Goal: Transaction & Acquisition: Purchase product/service

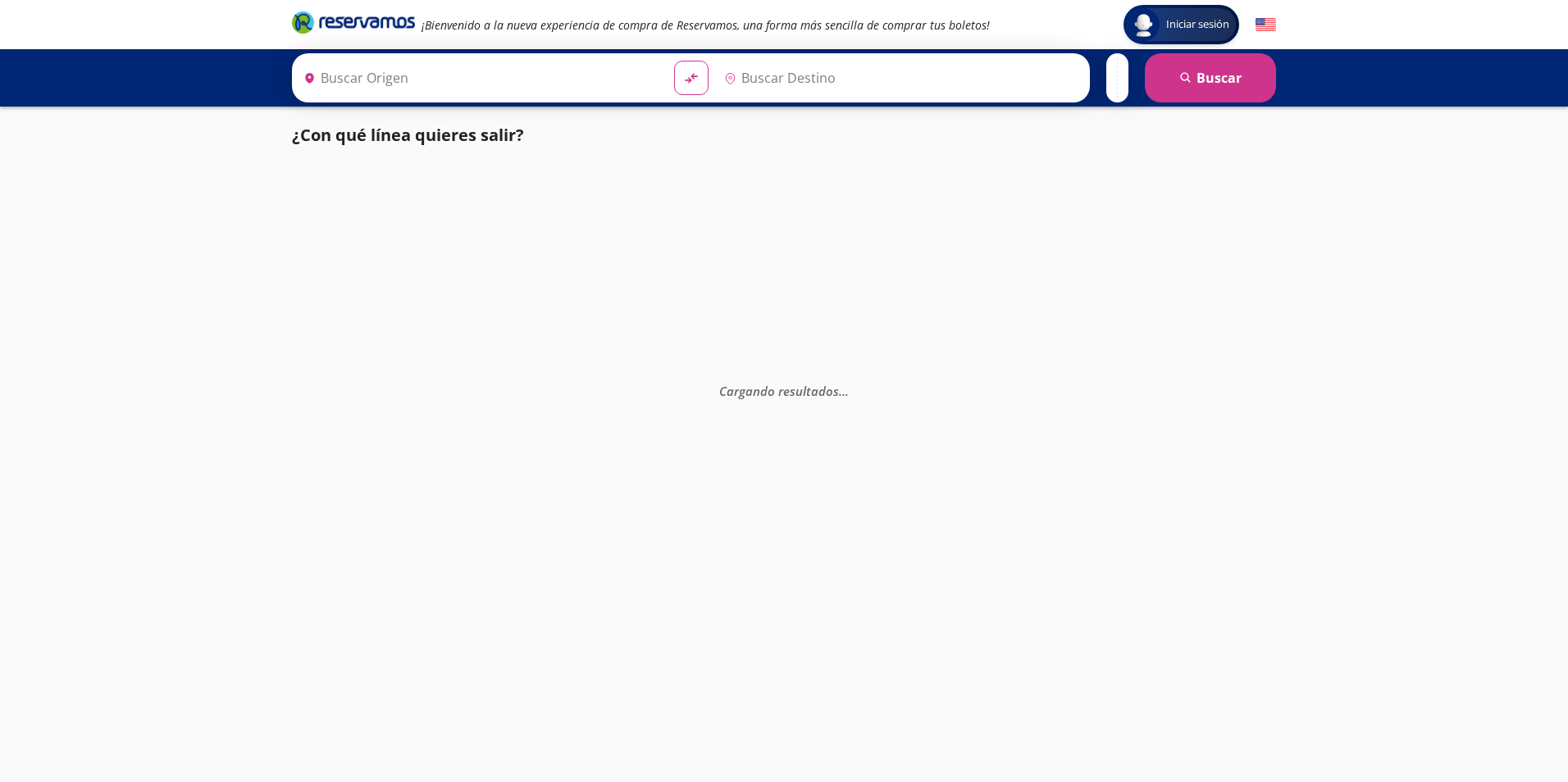
type input "[GEOGRAPHIC_DATA], [GEOGRAPHIC_DATA]"
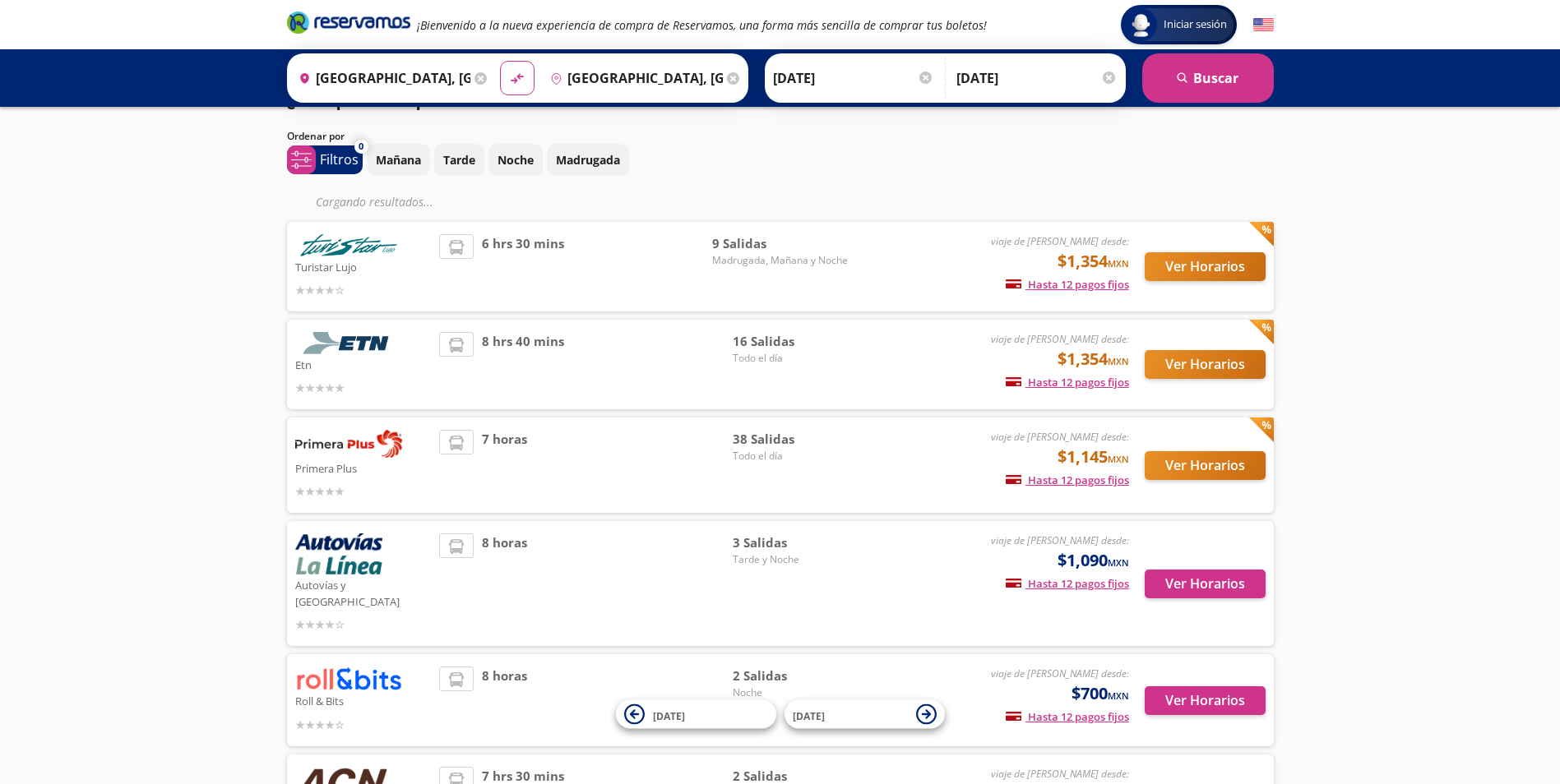
scroll to position [306, 0]
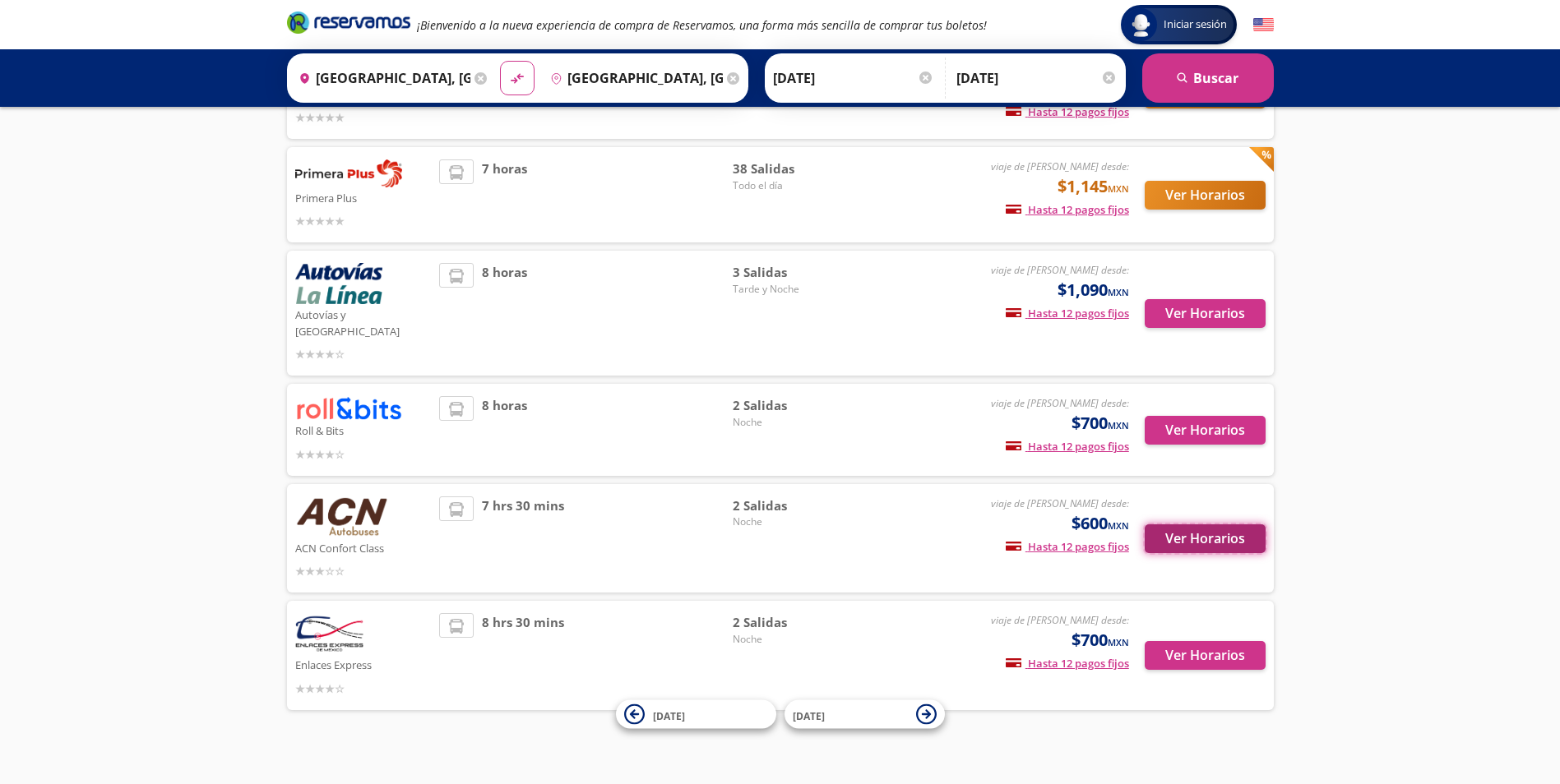
click at [1218, 525] on button "Ver Horarios" at bounding box center [1205, 539] width 121 height 29
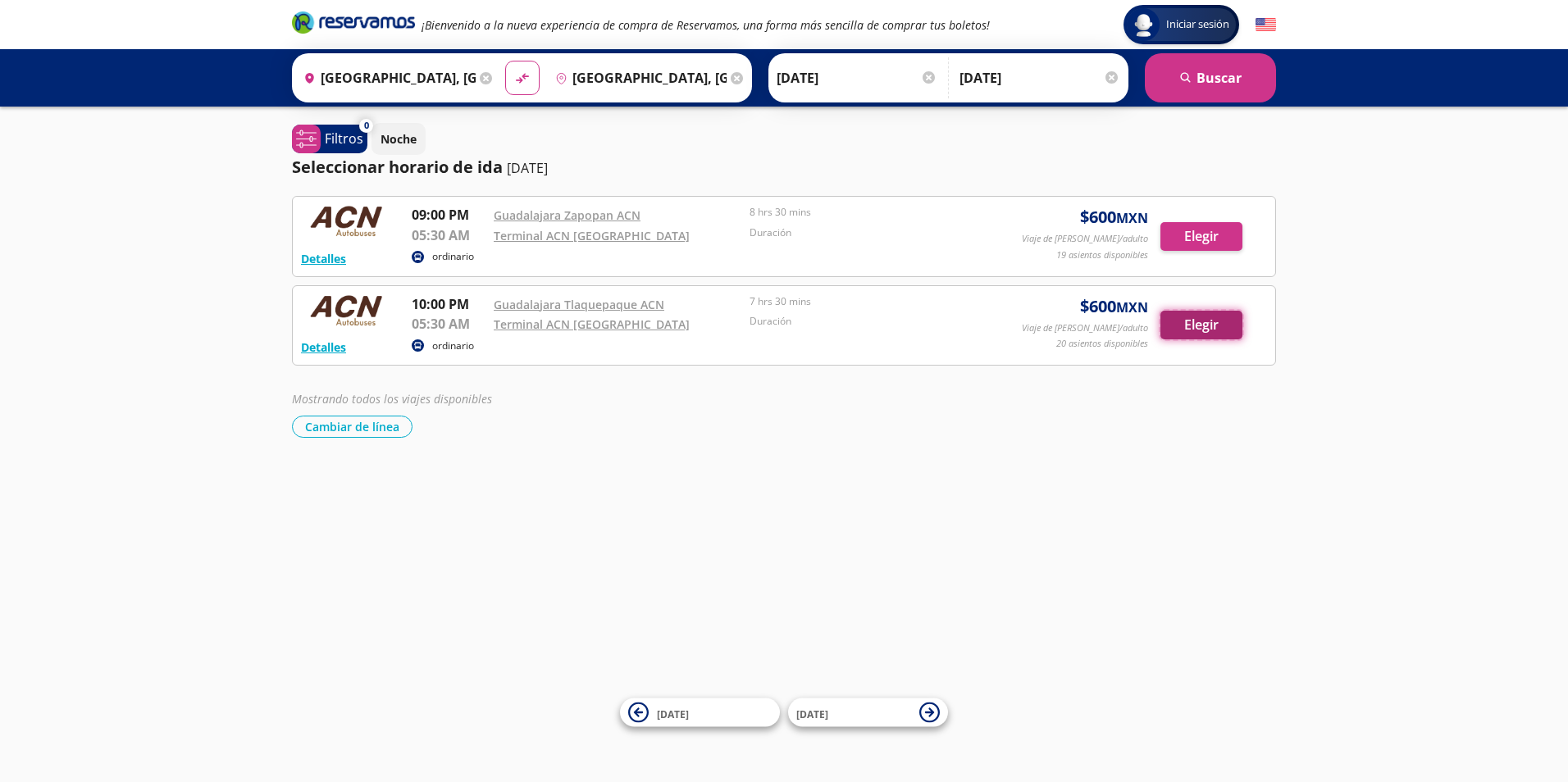
click at [1221, 332] on button "Elegir" at bounding box center [1201, 325] width 82 height 28
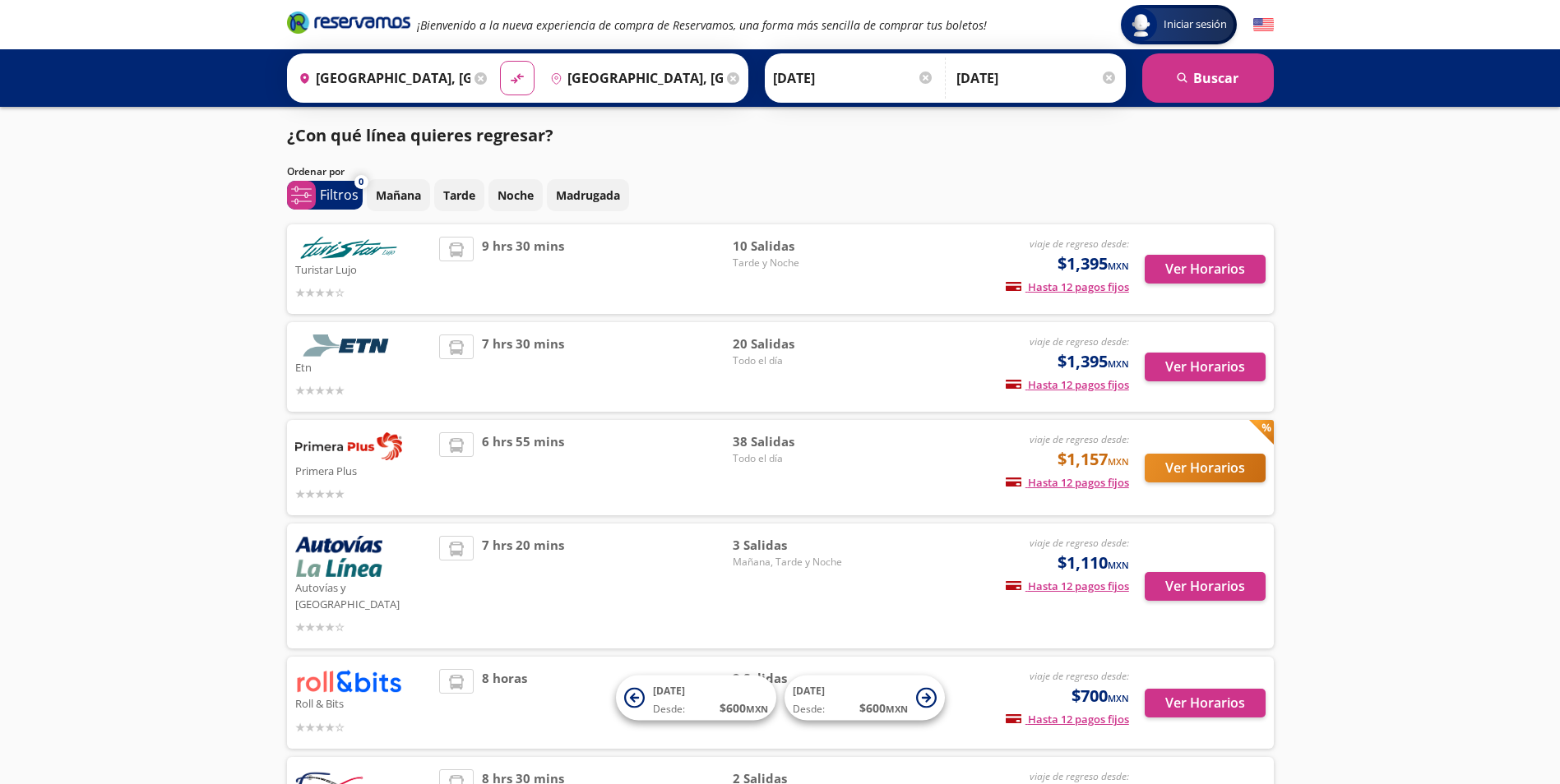
click at [701, 452] on div "6 hrs 55 mins" at bounding box center [586, 468] width 294 height 71
click at [1227, 463] on button "Ver Horarios" at bounding box center [1205, 468] width 121 height 29
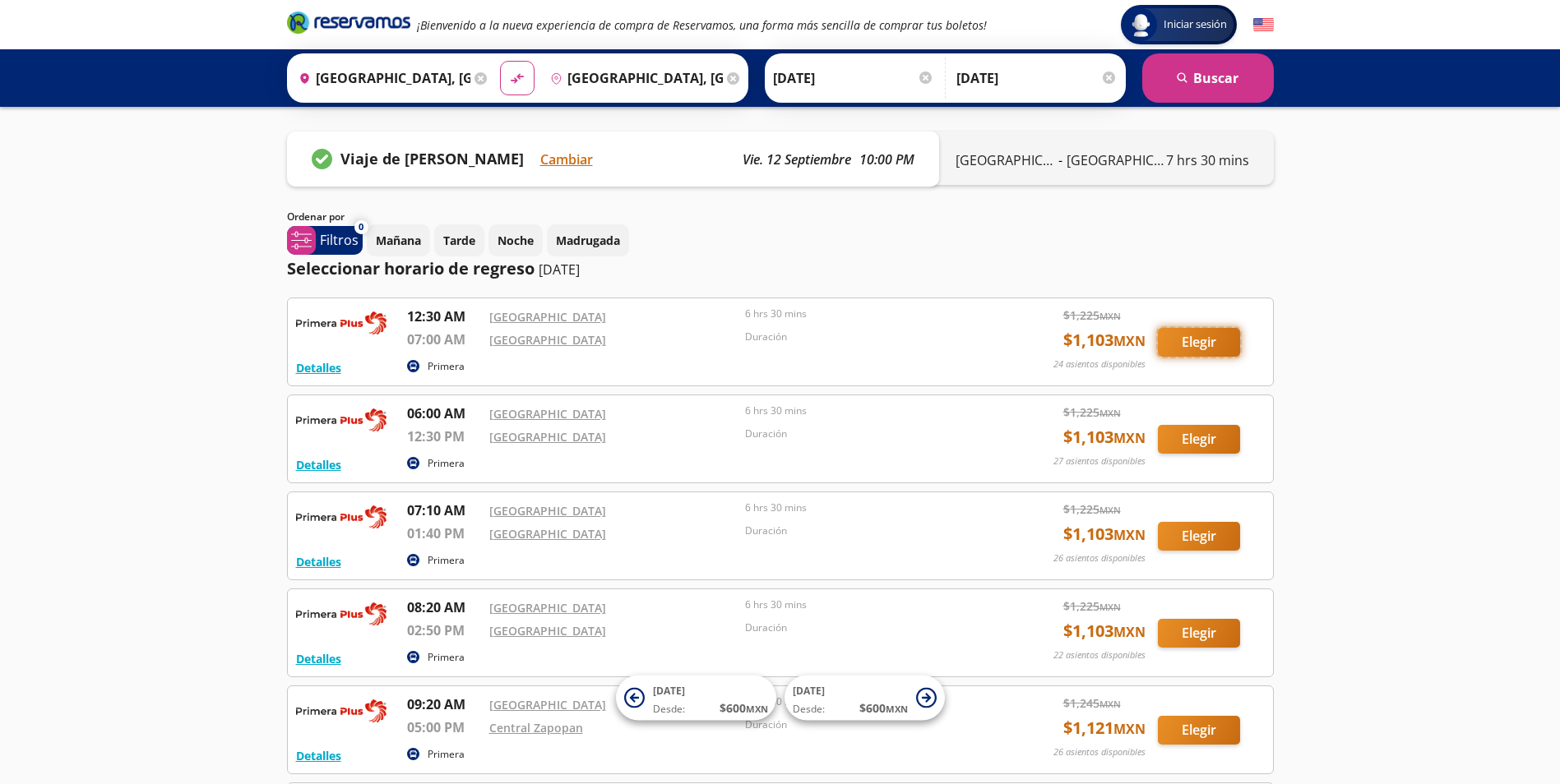
click at [1217, 340] on button "Elegir" at bounding box center [1199, 342] width 82 height 29
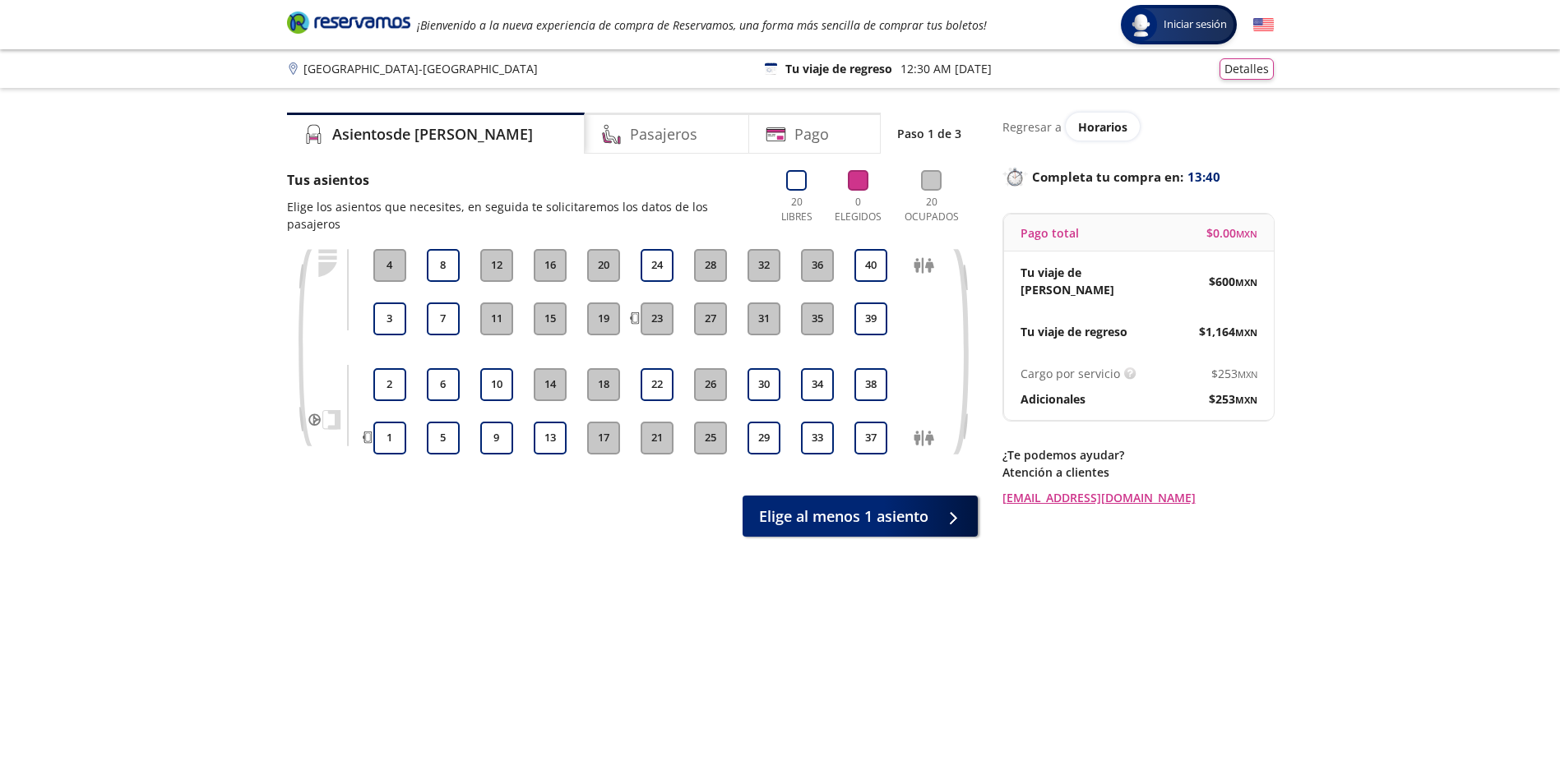
click at [527, 657] on div "Asientos de [PERSON_NAME] Pago Paso 1 de 3 Tus asientos Elige los asientos que …" at bounding box center [632, 446] width 691 height 666
click at [862, 424] on button "37" at bounding box center [871, 437] width 33 height 33
click at [864, 372] on button "38" at bounding box center [871, 384] width 33 height 33
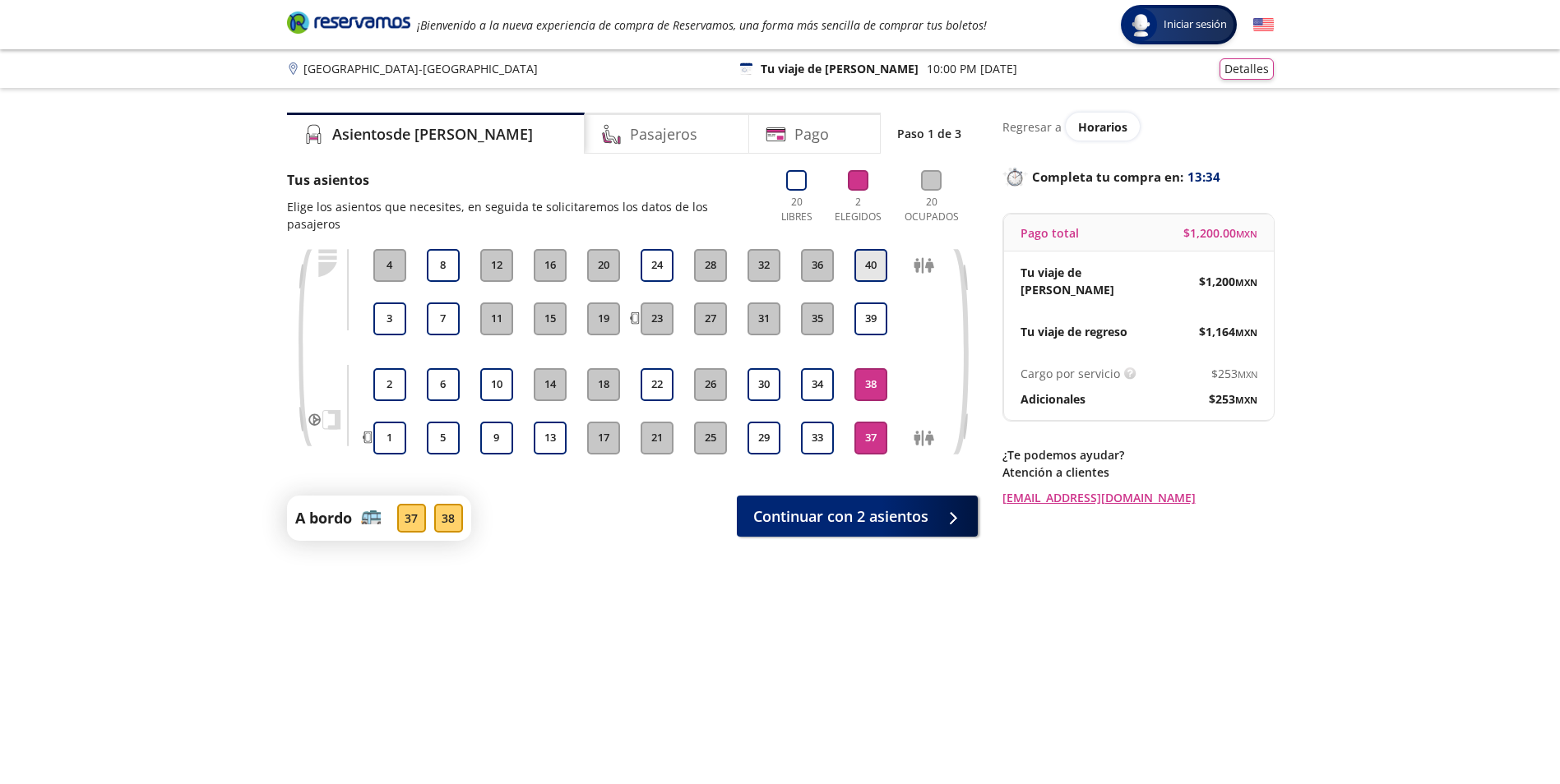
click at [879, 253] on button "40" at bounding box center [871, 265] width 33 height 33
click at [874, 302] on button "39" at bounding box center [871, 318] width 33 height 33
click at [874, 368] on button "38" at bounding box center [871, 384] width 33 height 33
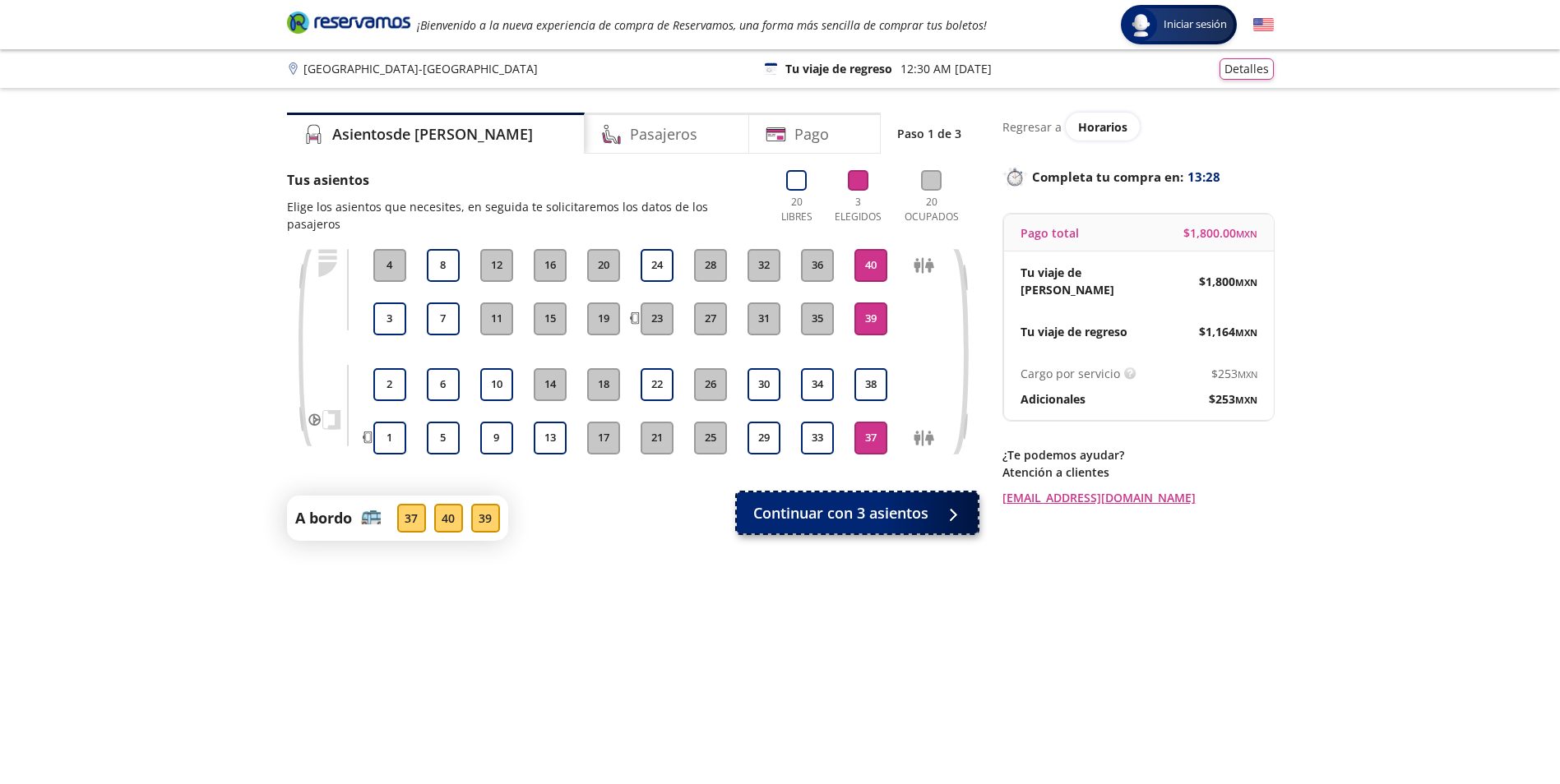
click at [852, 502] on span "Continuar con 3 asientos" at bounding box center [840, 513] width 175 height 22
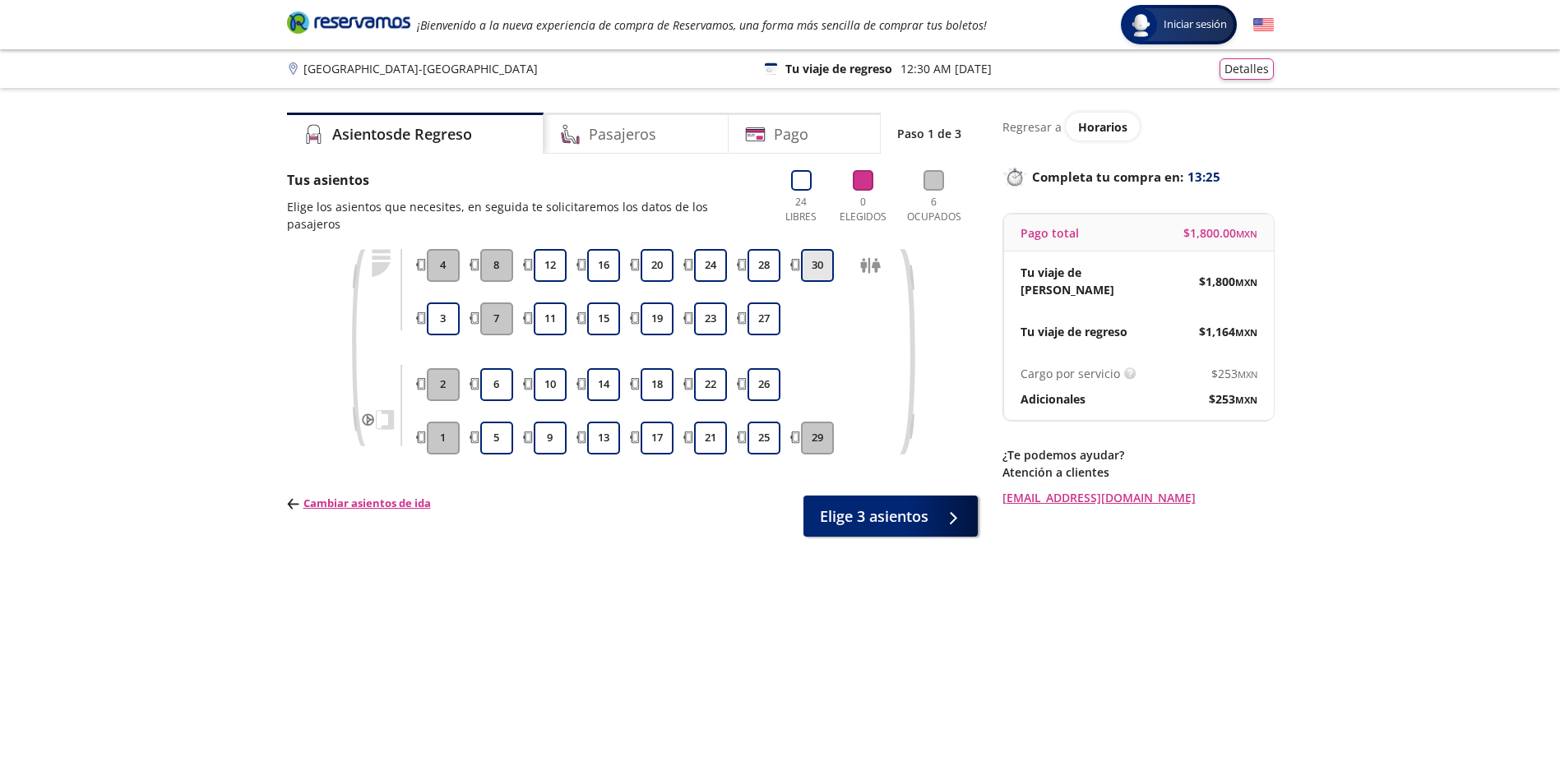
click at [814, 254] on button "30" at bounding box center [817, 265] width 33 height 33
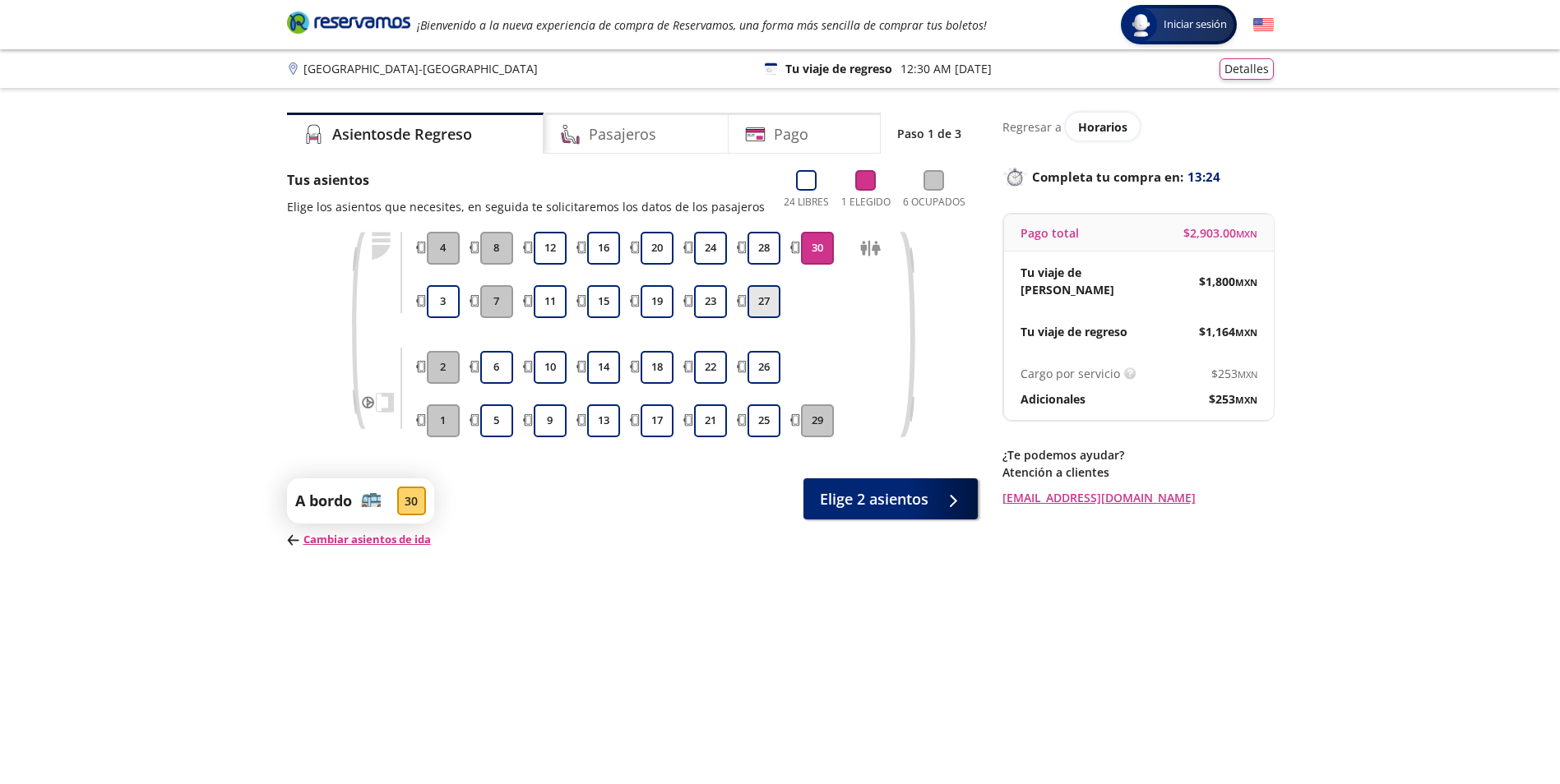
click at [755, 302] on button "27" at bounding box center [763, 301] width 33 height 33
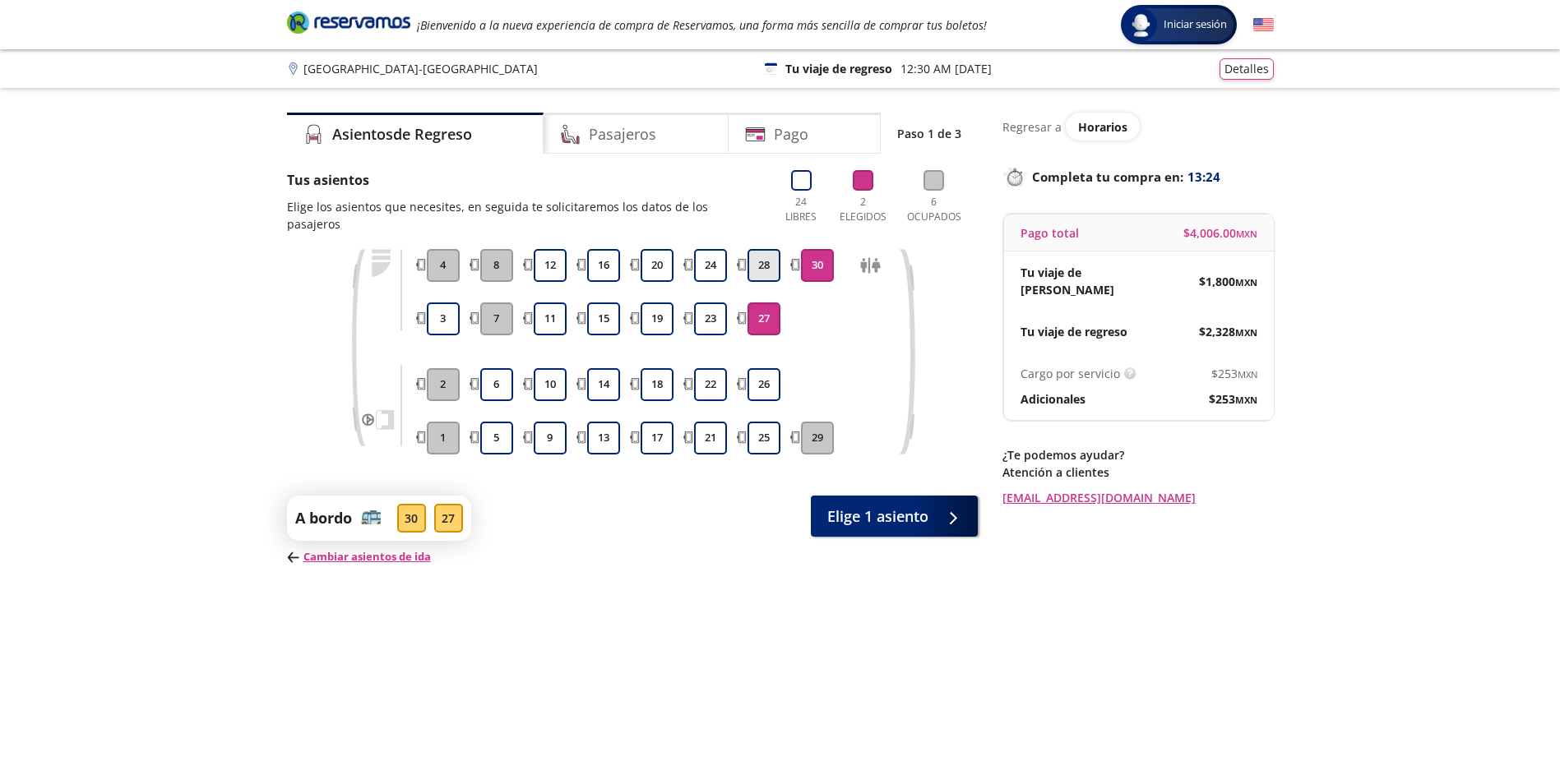
drag, startPoint x: 764, startPoint y: 245, endPoint x: 777, endPoint y: 275, distance: 32.7
click at [765, 249] on button "28" at bounding box center [763, 265] width 33 height 33
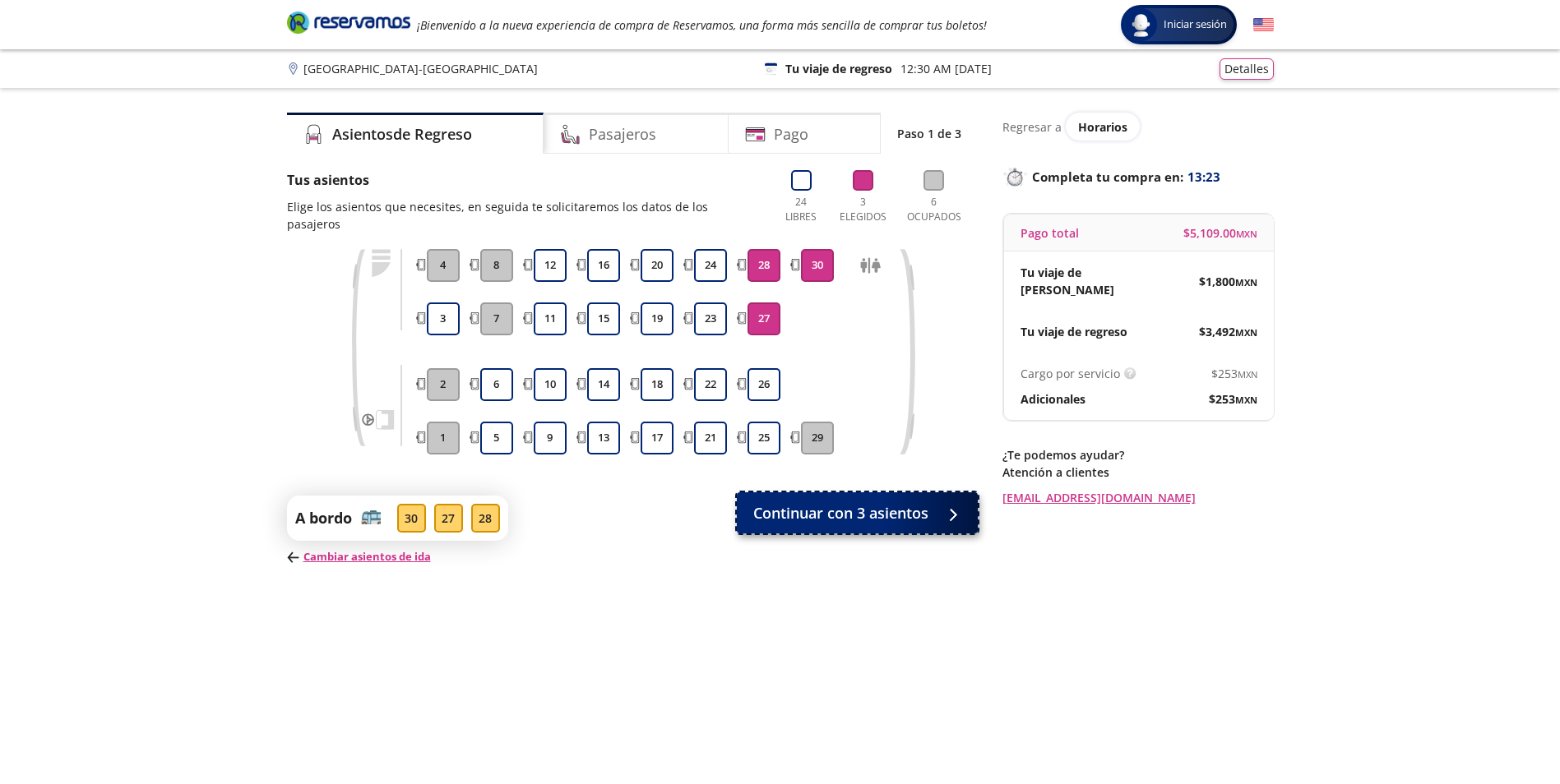
click at [836, 502] on span "Continuar con 3 asientos" at bounding box center [840, 513] width 175 height 22
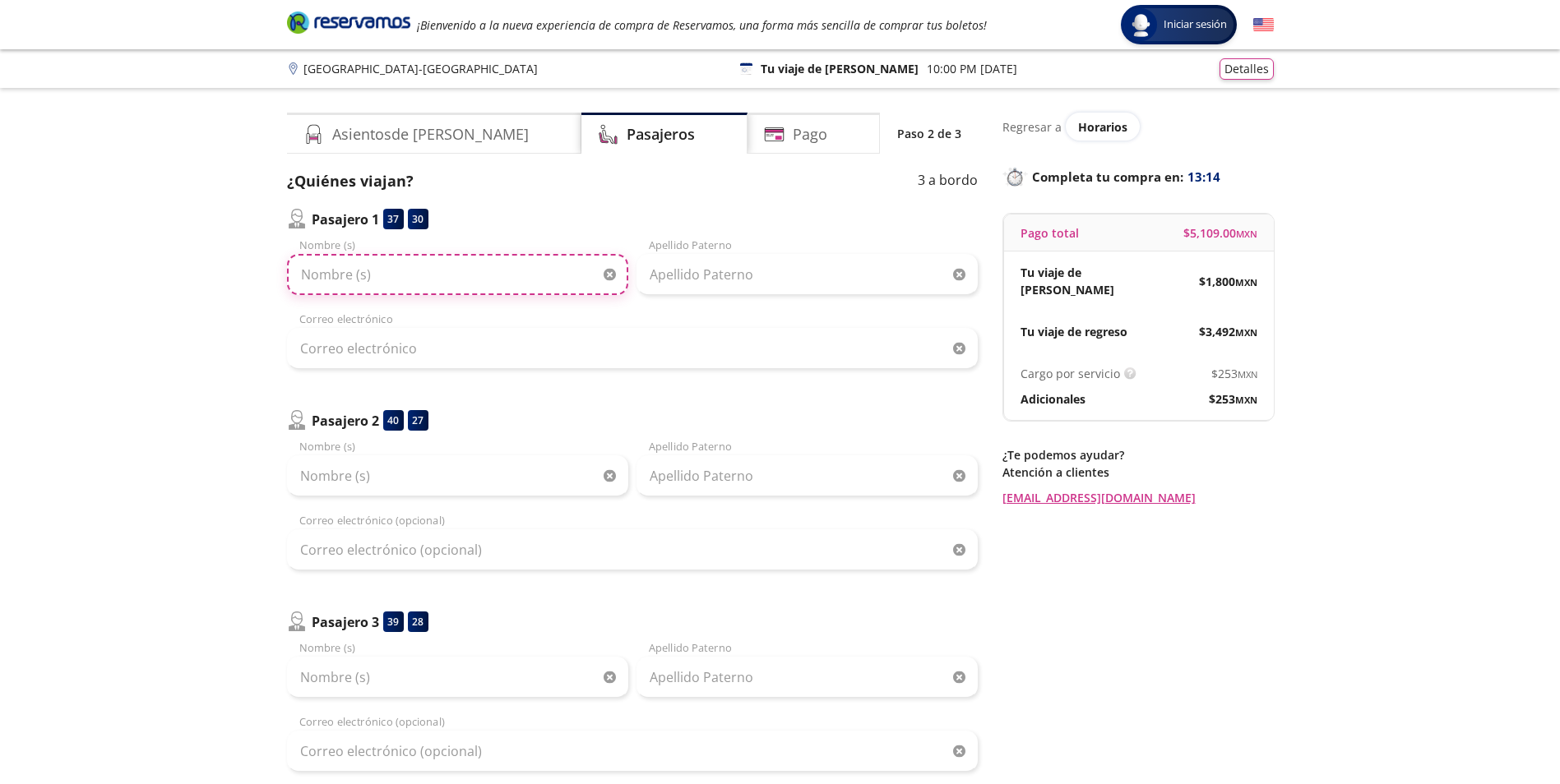
click at [503, 270] on input "Nombre (s)" at bounding box center [458, 274] width 341 height 41
type input "[PERSON_NAME]"
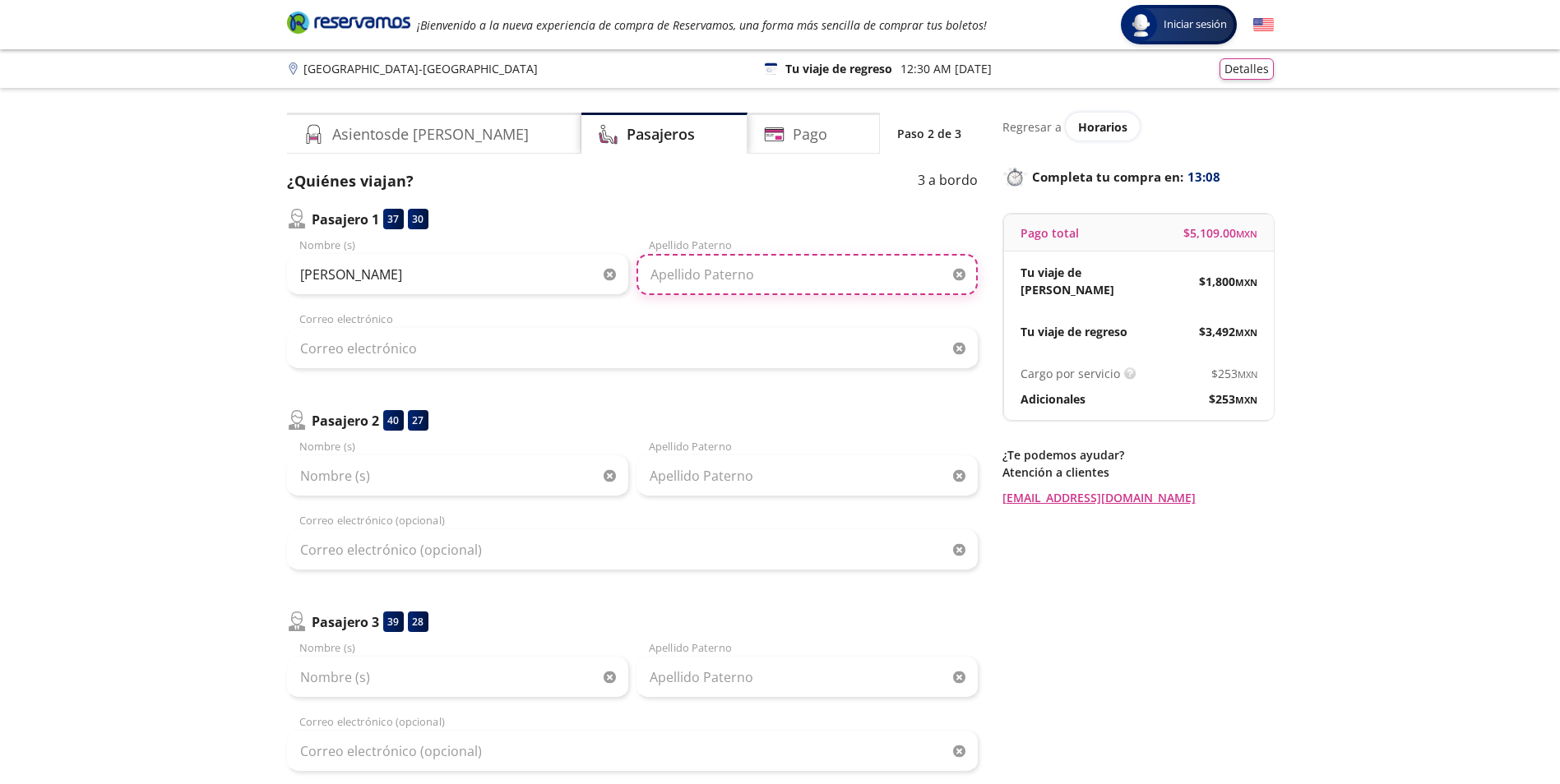
click at [764, 260] on input "Apellido Paterno" at bounding box center [807, 274] width 341 height 41
type input "Huidor [PERSON_NAME]"
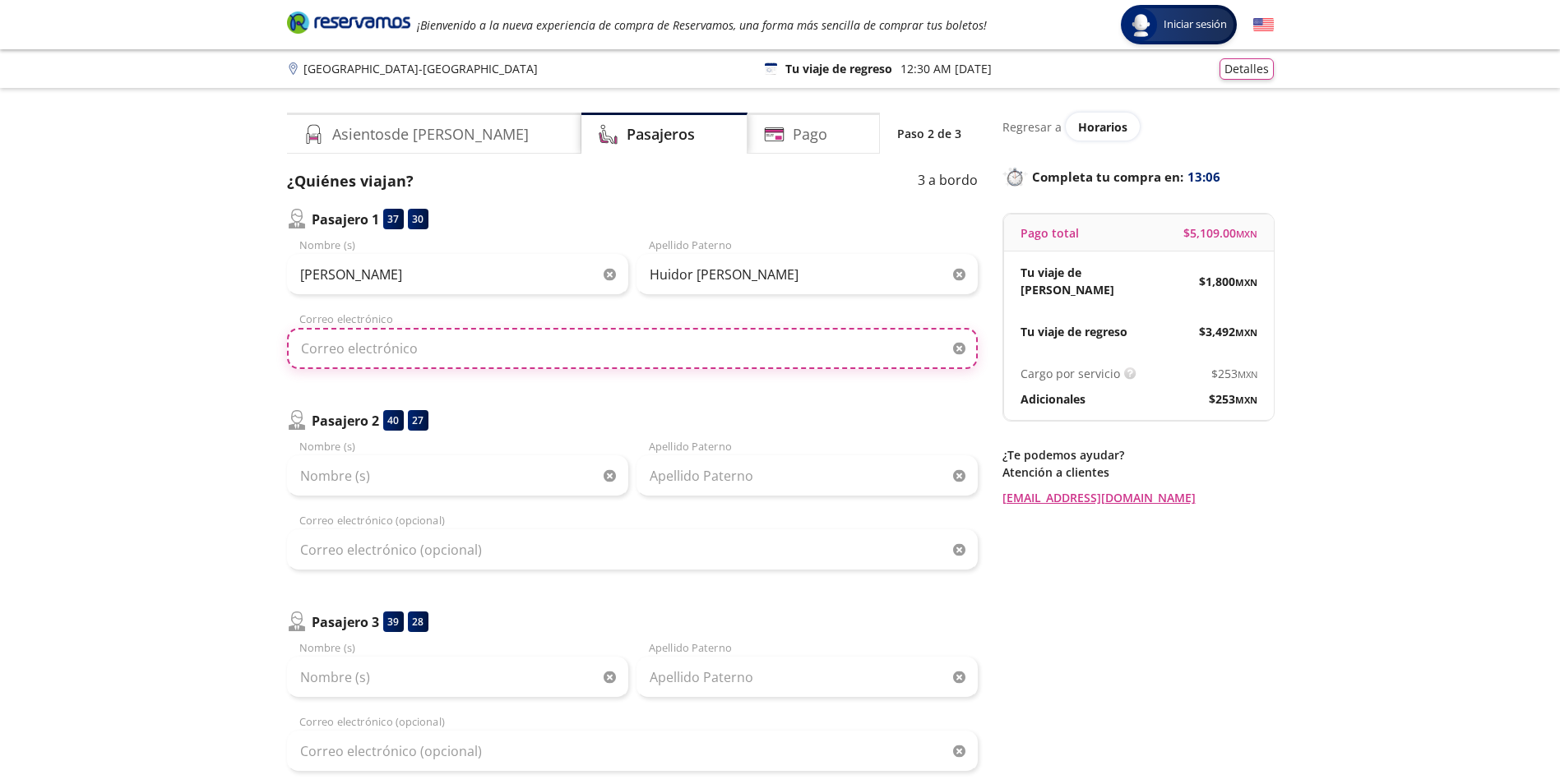
type input "[EMAIL_ADDRESS][DOMAIN_NAME]"
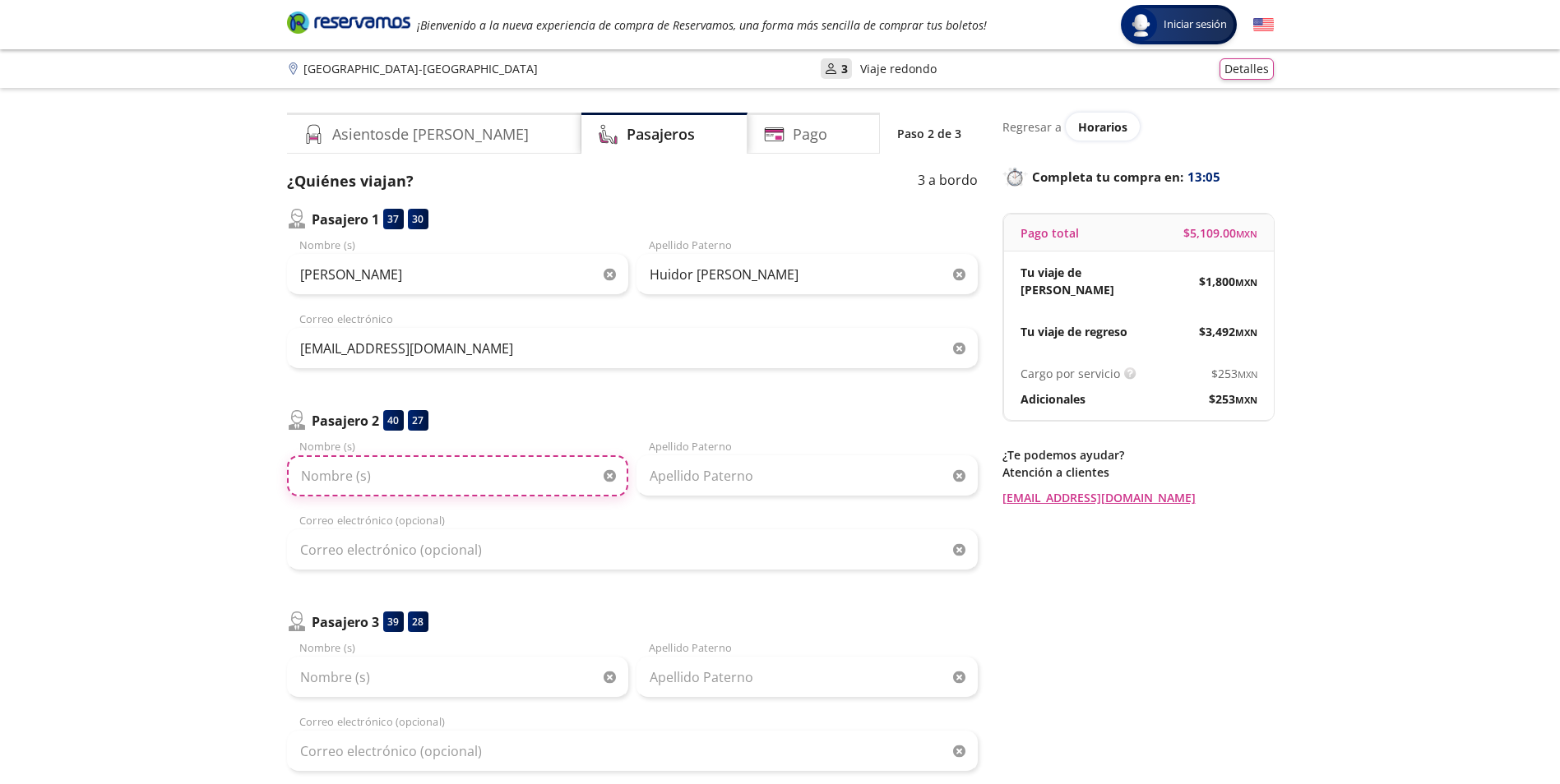
click at [444, 483] on input "Nombre (s)" at bounding box center [458, 476] width 341 height 41
click at [435, 483] on input "Nombre (s)" at bounding box center [458, 476] width 341 height 41
click at [430, 476] on input "Nombre (s)" at bounding box center [458, 476] width 341 height 41
type input "[PERSON_NAME]"
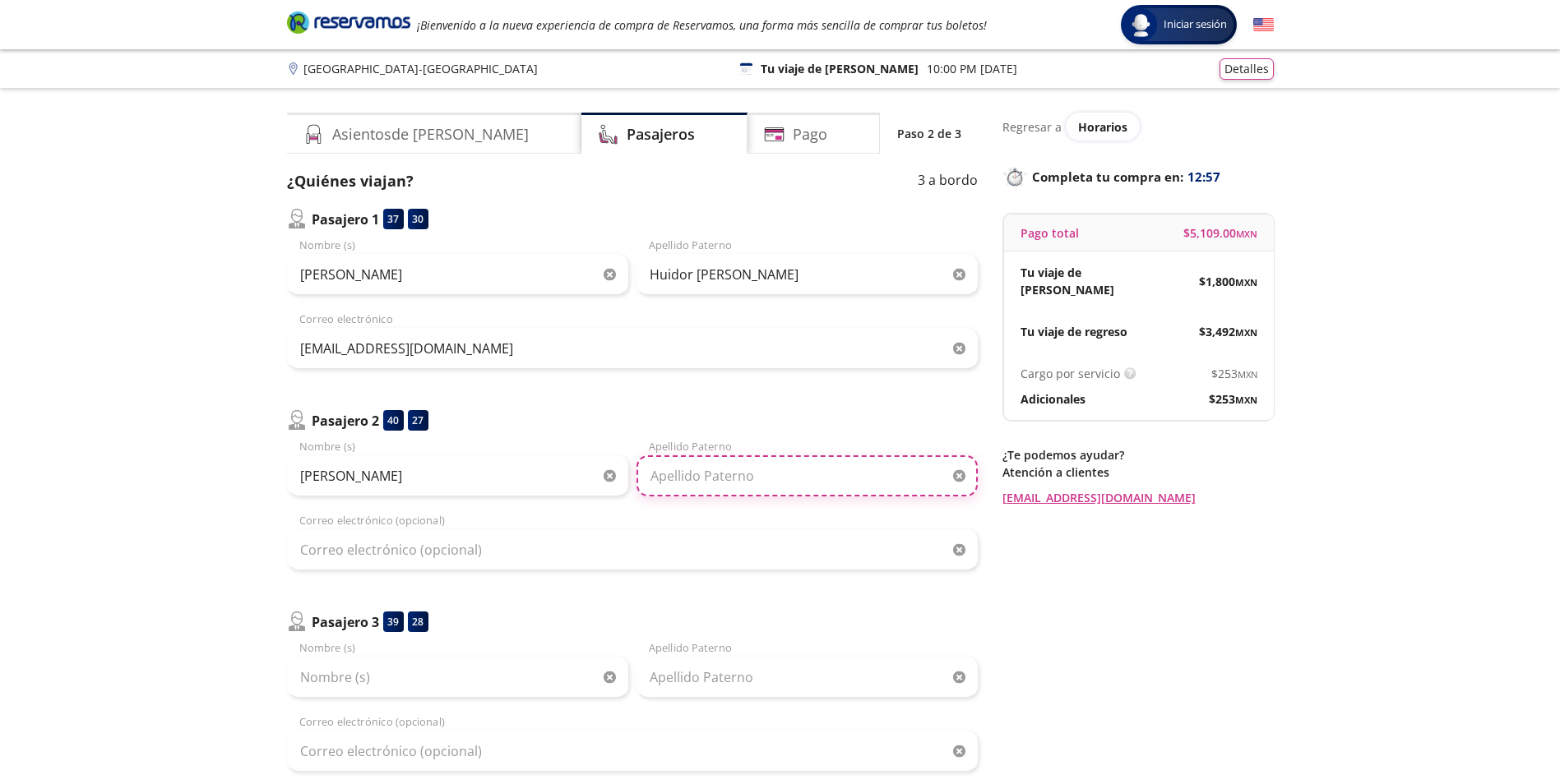
type input "Huidor [PERSON_NAME]"
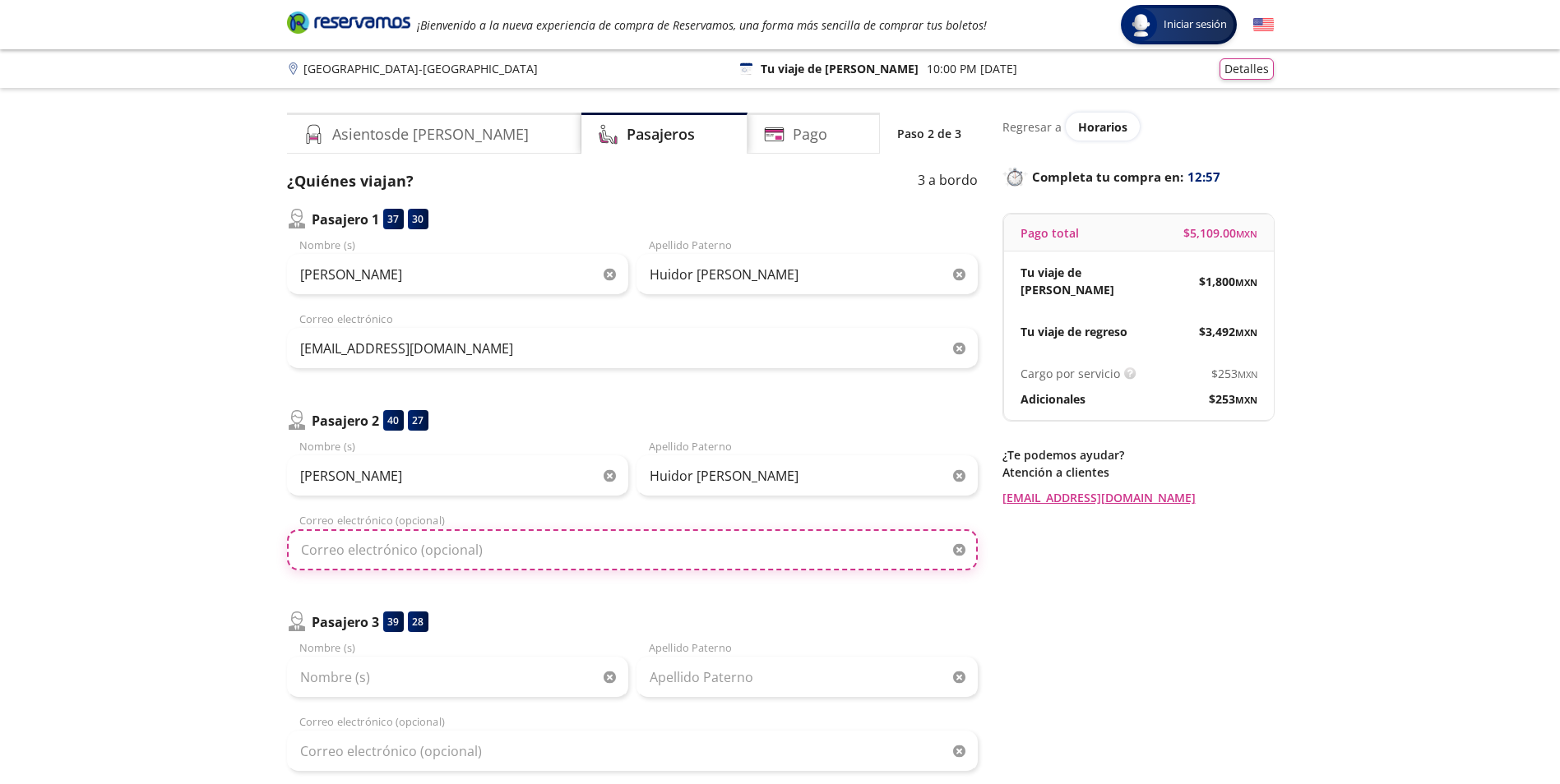
type input "[EMAIL_ADDRESS][DOMAIN_NAME]"
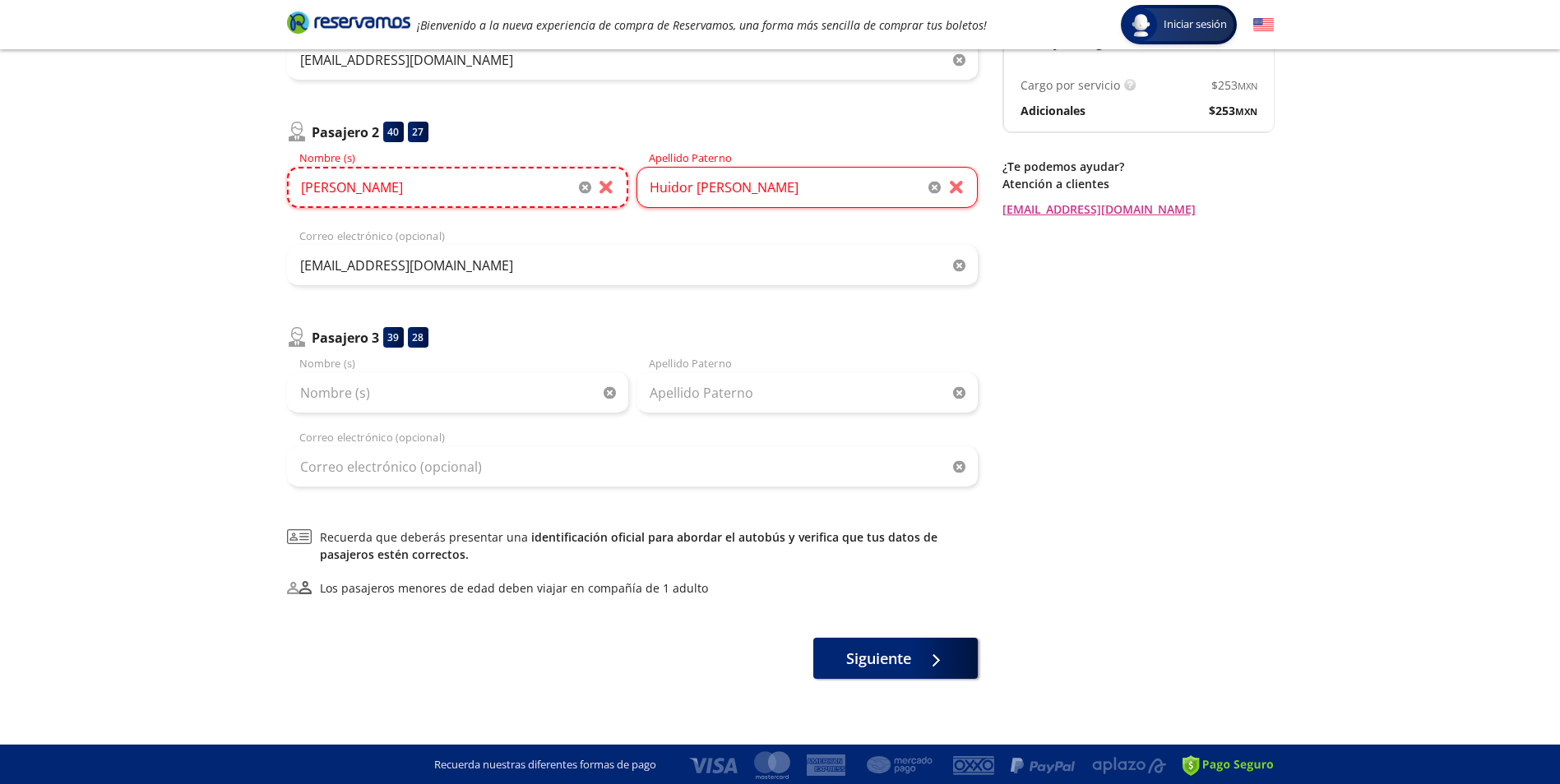
scroll to position [290, 0]
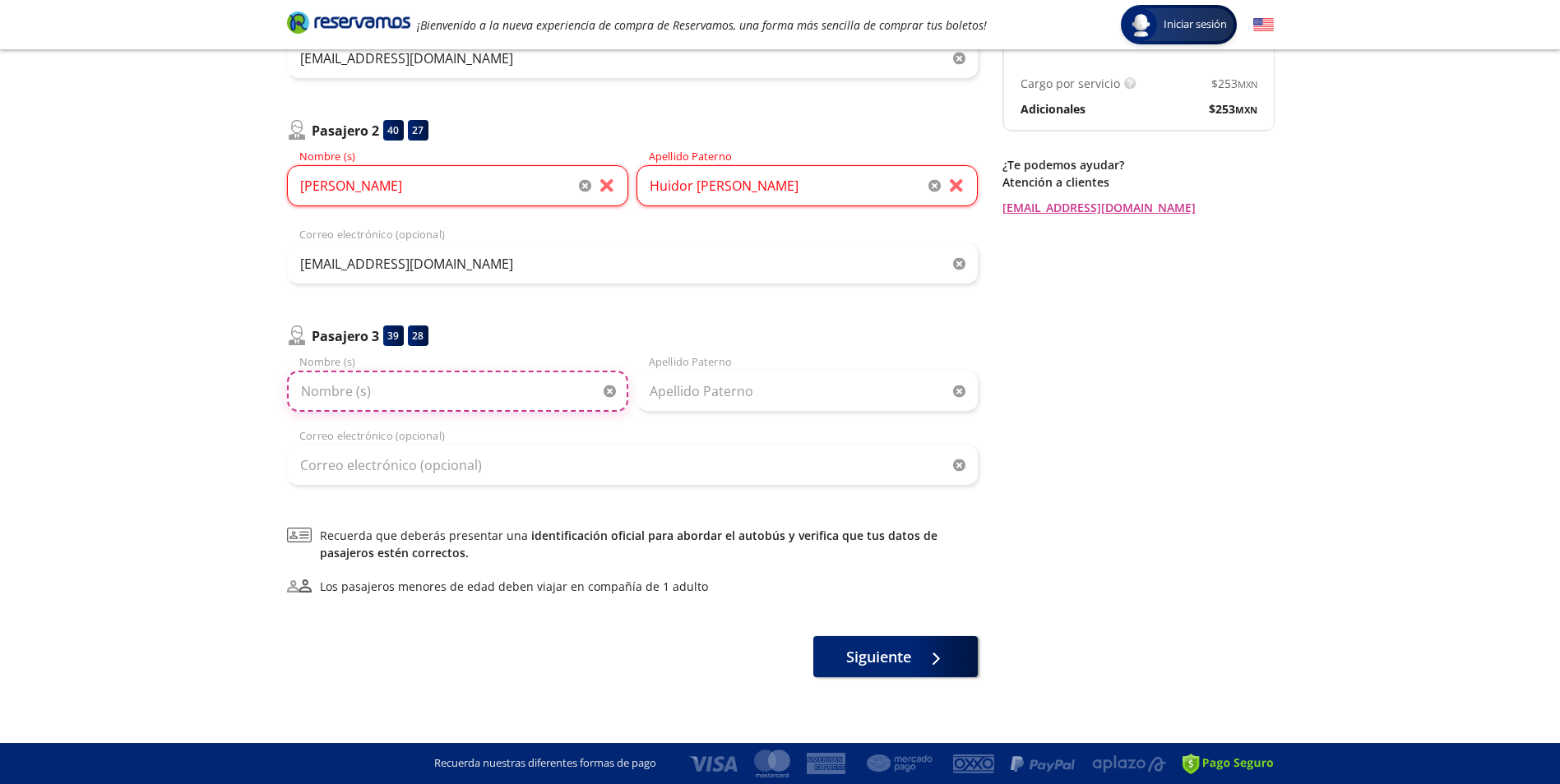
click at [425, 402] on input "Nombre (s)" at bounding box center [458, 391] width 341 height 41
type input "[PERSON_NAME]"
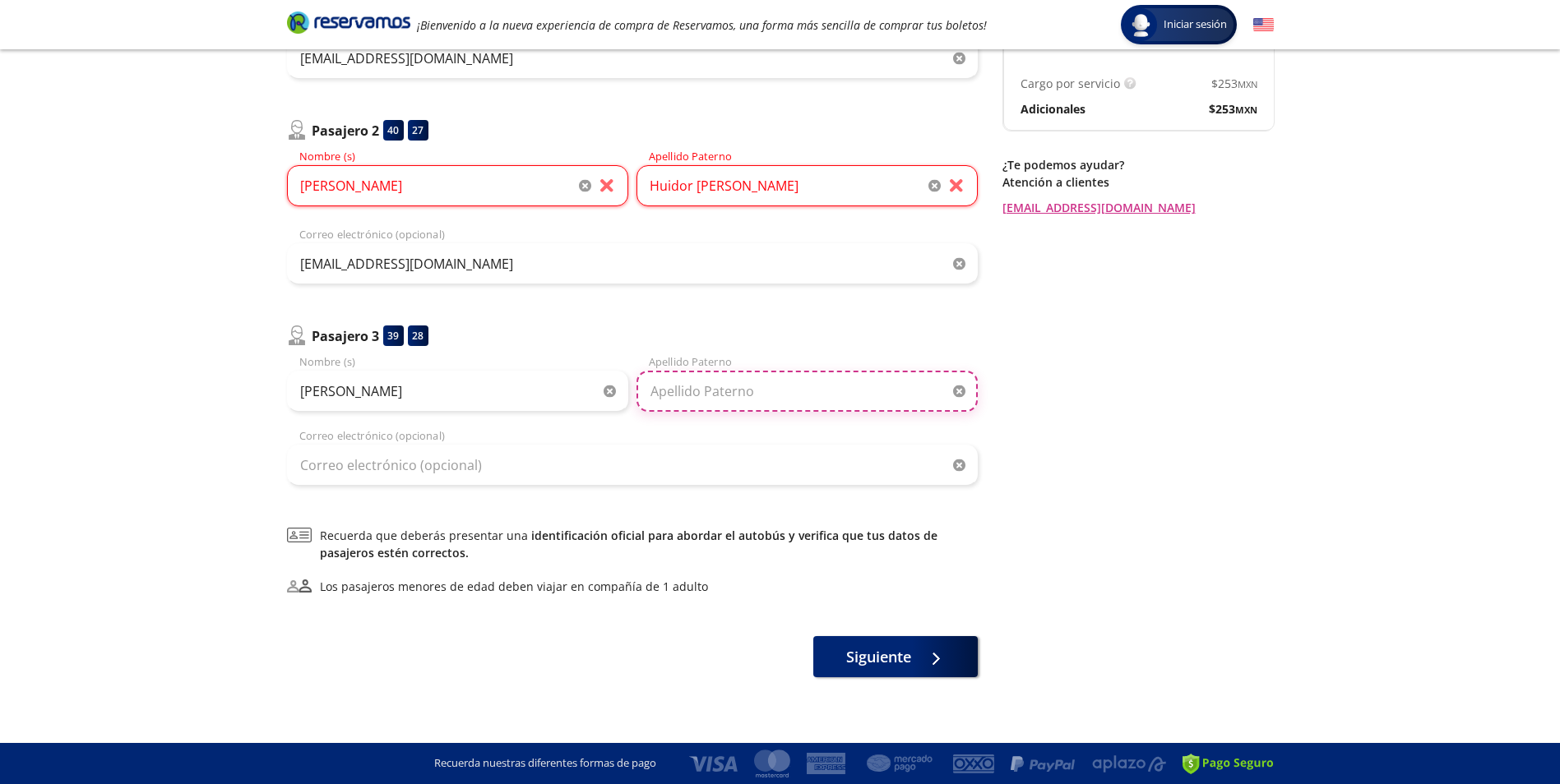
type input "Huidor [PERSON_NAME]"
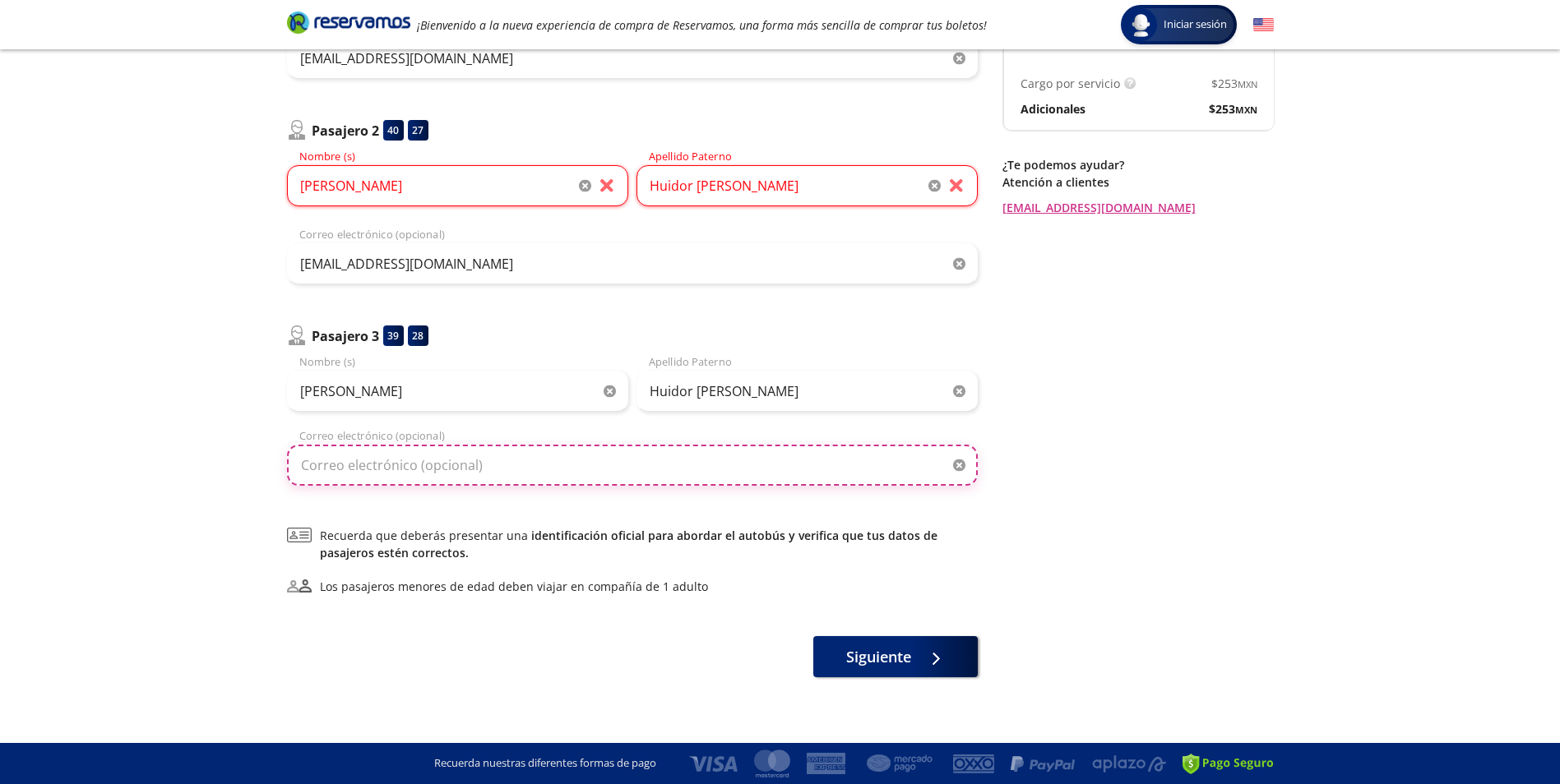
type input "[EMAIL_ADDRESS][DOMAIN_NAME]"
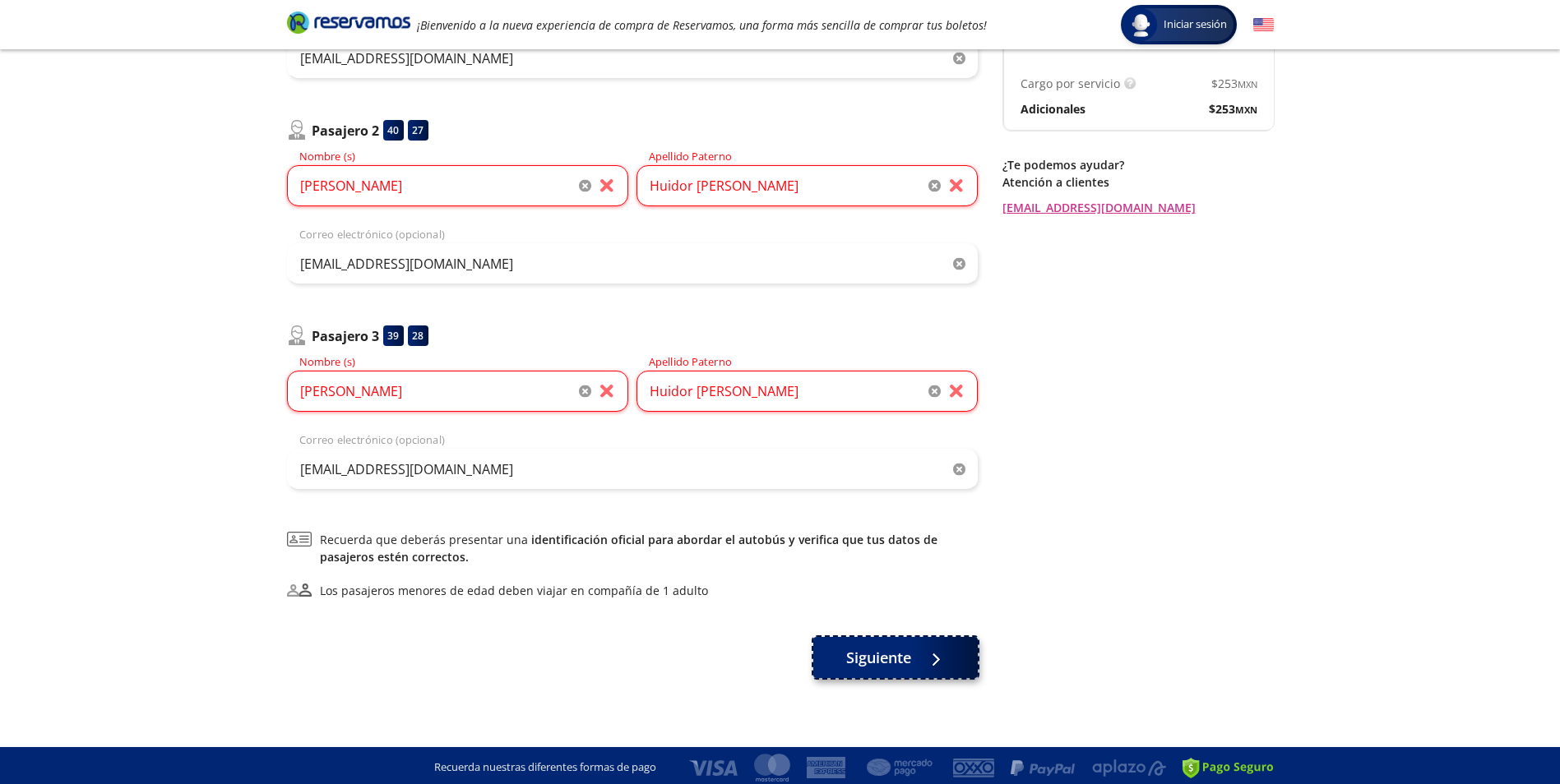
click at [861, 657] on span "Siguiente" at bounding box center [878, 658] width 65 height 22
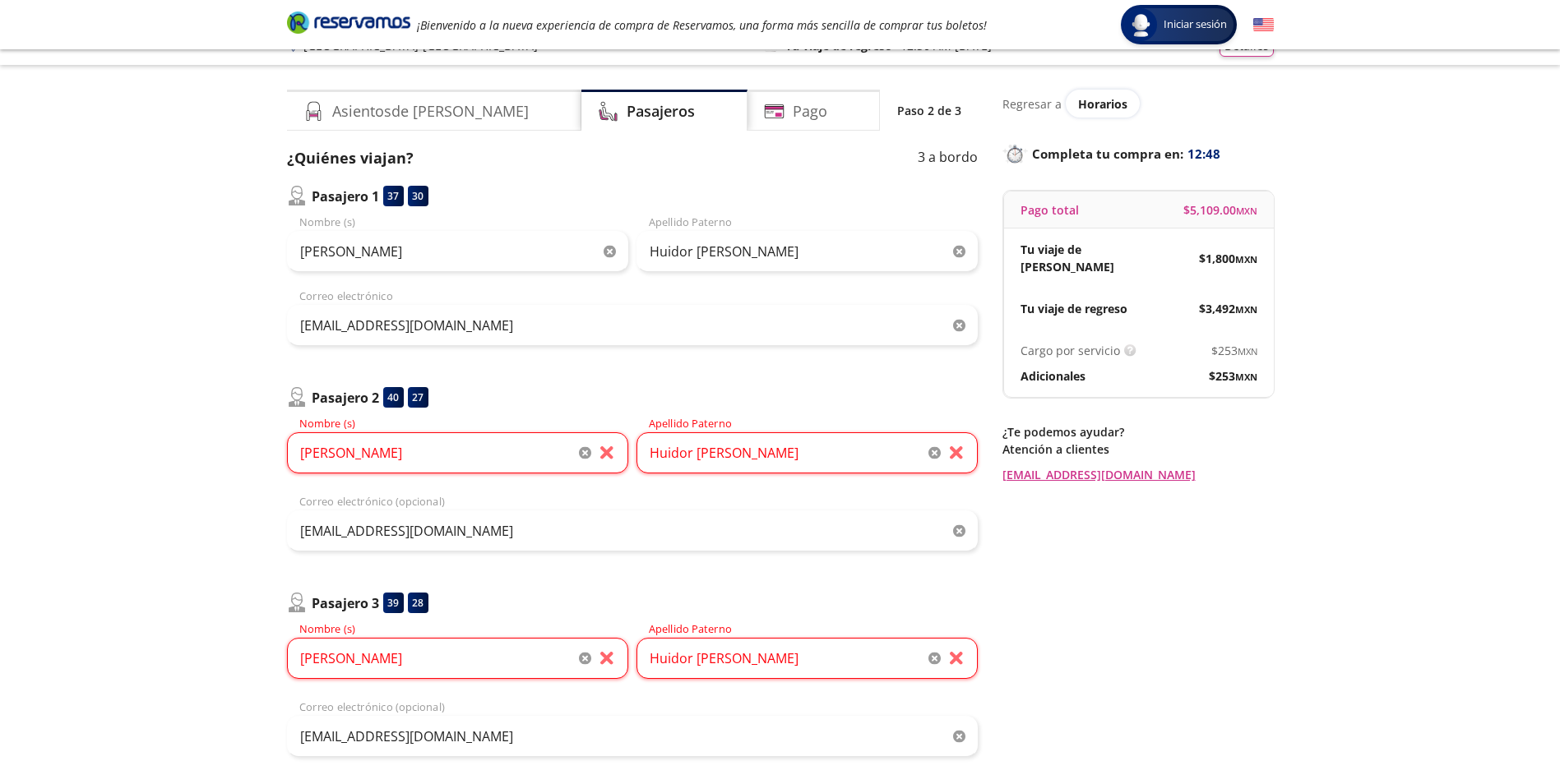
scroll to position [20, 0]
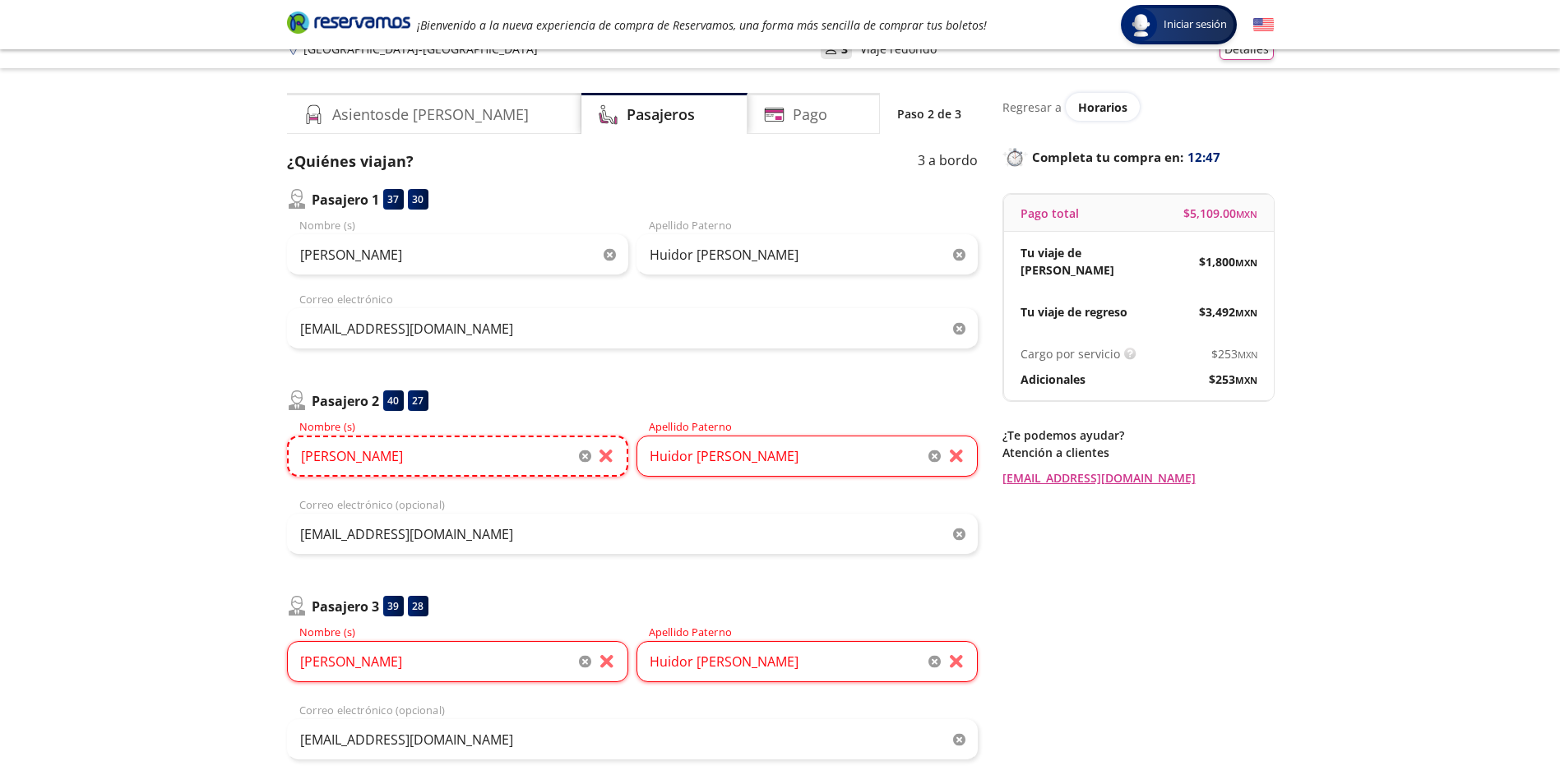
drag, startPoint x: 448, startPoint y: 449, endPoint x: 32, endPoint y: 451, distance: 416.0
click at [32, 451] on div "Group 9 Created with Sketch. Datos para la compra [GEOGRAPHIC_DATA] - [GEOGRAPH…" at bounding box center [780, 546] width 1560 height 1133
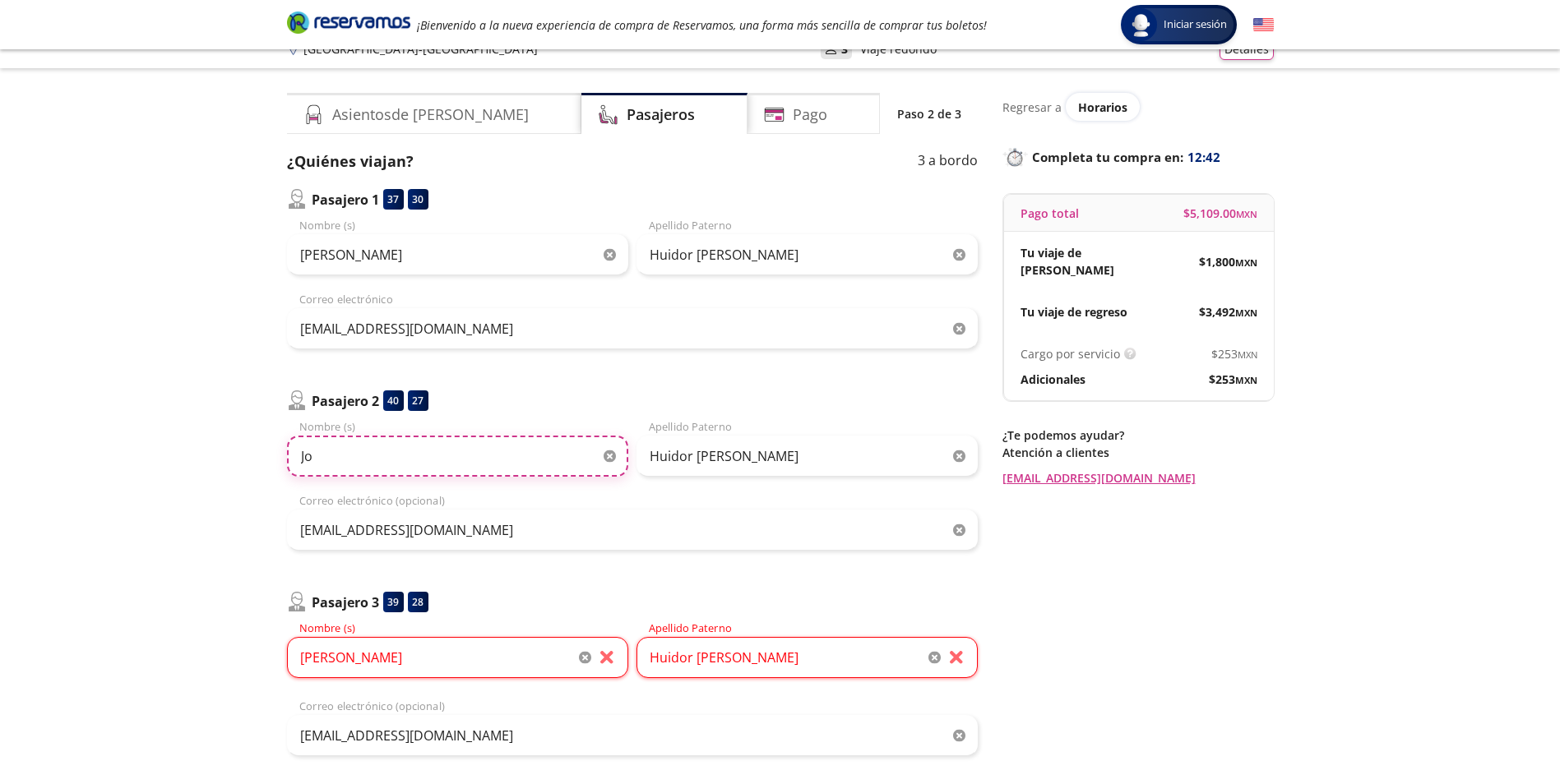
type input "J"
type input "[PERSON_NAME]"
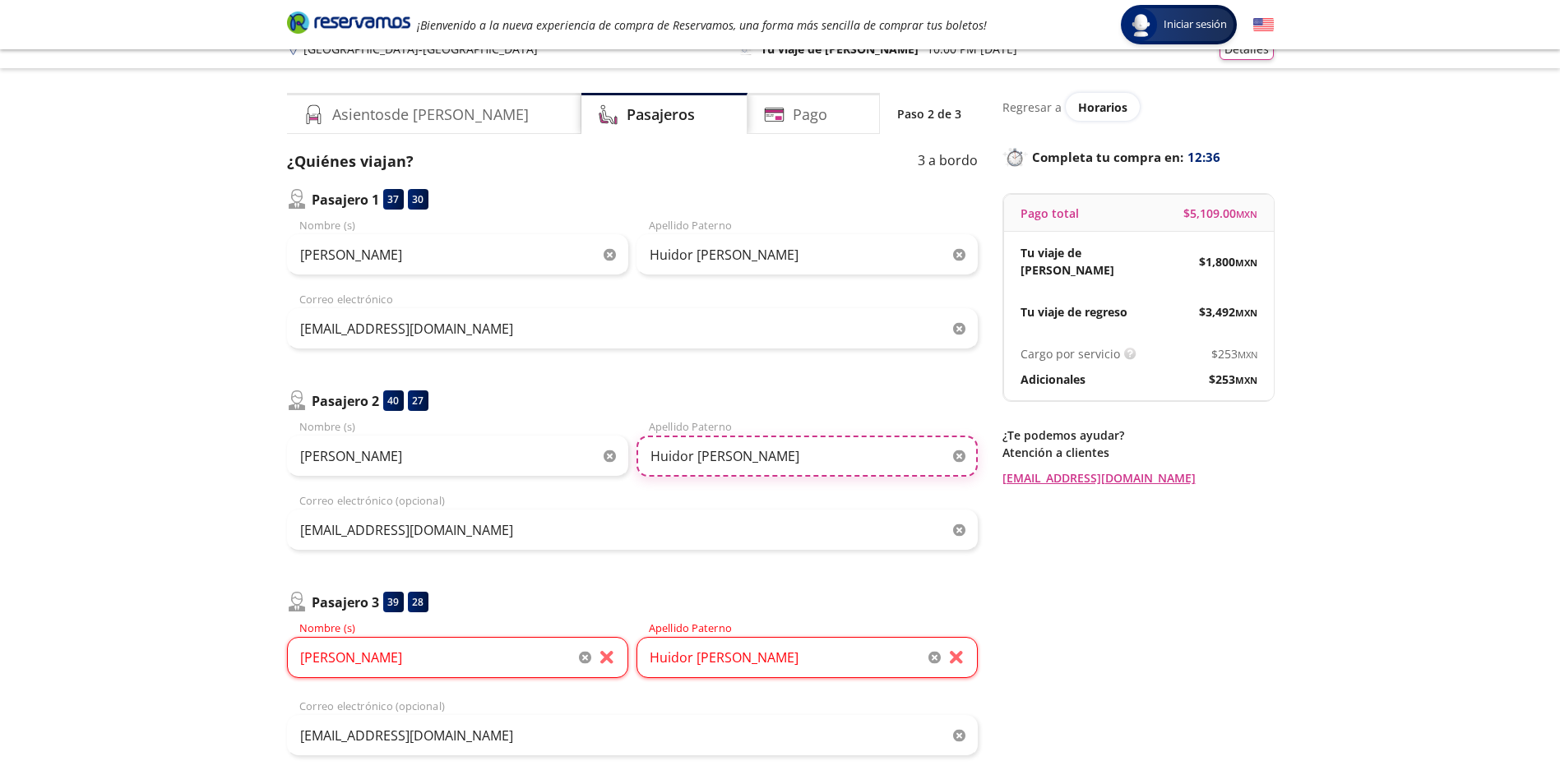
drag, startPoint x: 688, startPoint y: 458, endPoint x: 442, endPoint y: 417, distance: 249.4
click at [442, 417] on div "Pasajero 2 40 27 [PERSON_NAME] Nombre (s) Huidor [PERSON_NAME] Apellido [PERSON…" at bounding box center [632, 470] width 691 height 160
type input "[PERSON_NAME]"
drag, startPoint x: 365, startPoint y: 651, endPoint x: 237, endPoint y: 649, distance: 128.0
click at [228, 651] on div "Group 9 Created with Sketch. Datos para la compra [GEOGRAPHIC_DATA] - [GEOGRAPH…" at bounding box center [780, 544] width 1560 height 1129
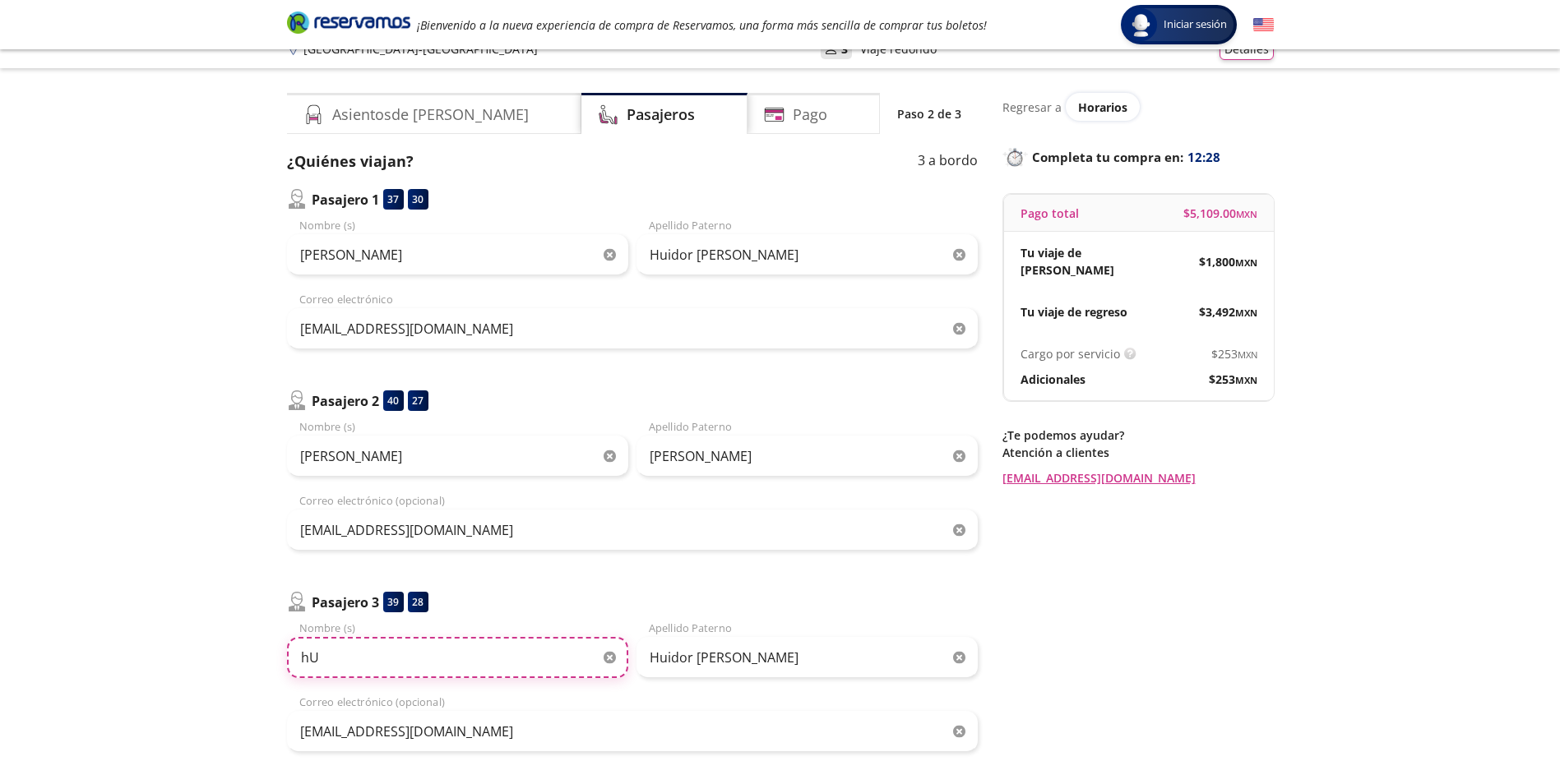
type input "h"
type input "[PERSON_NAME]"
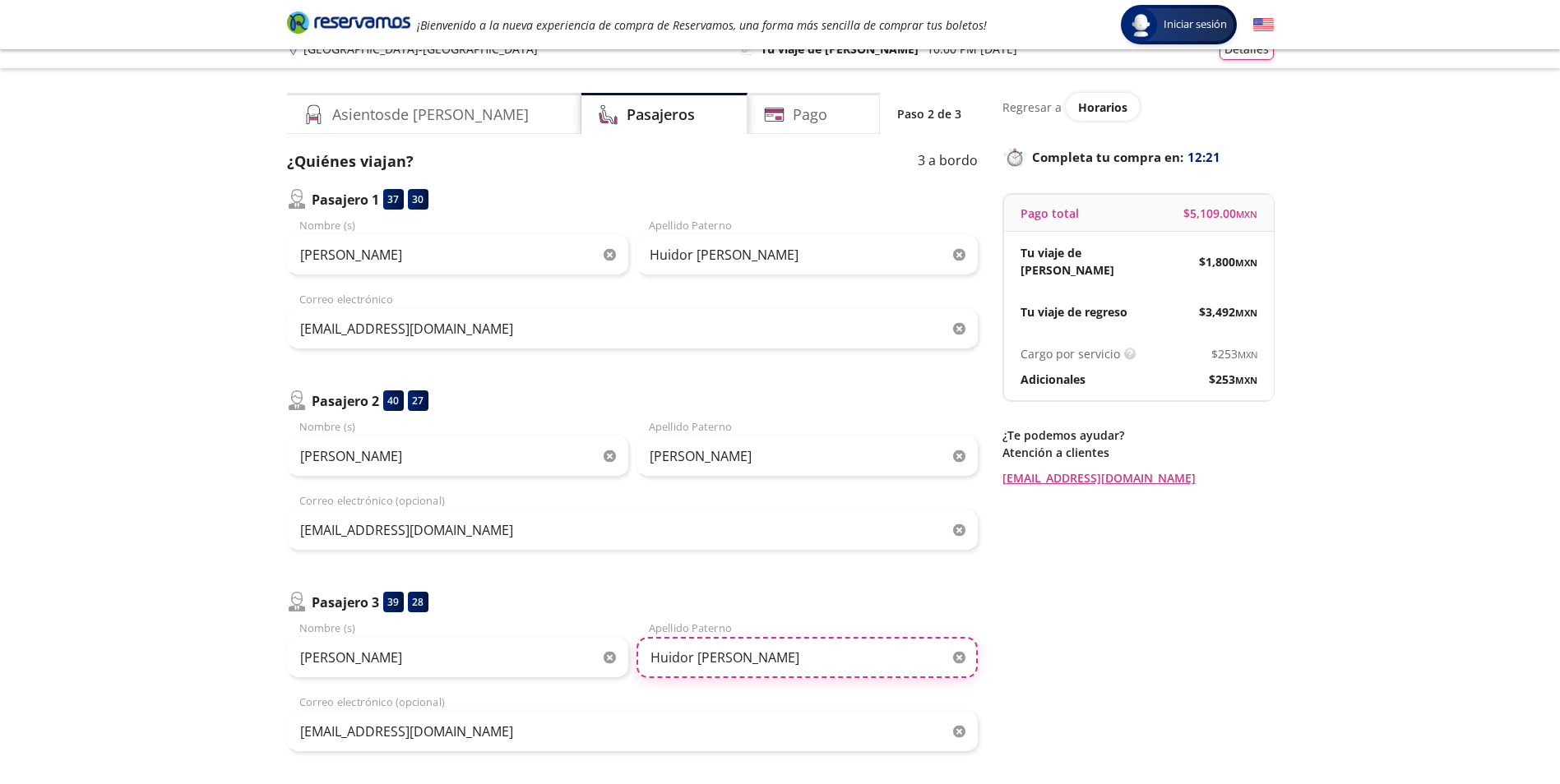
drag, startPoint x: 790, startPoint y: 657, endPoint x: 382, endPoint y: 644, distance: 408.2
click at [360, 649] on div "Hugo Nombre (s) Huidor [PERSON_NAME] Apellido [PERSON_NAME]" at bounding box center [632, 649] width 691 height 58
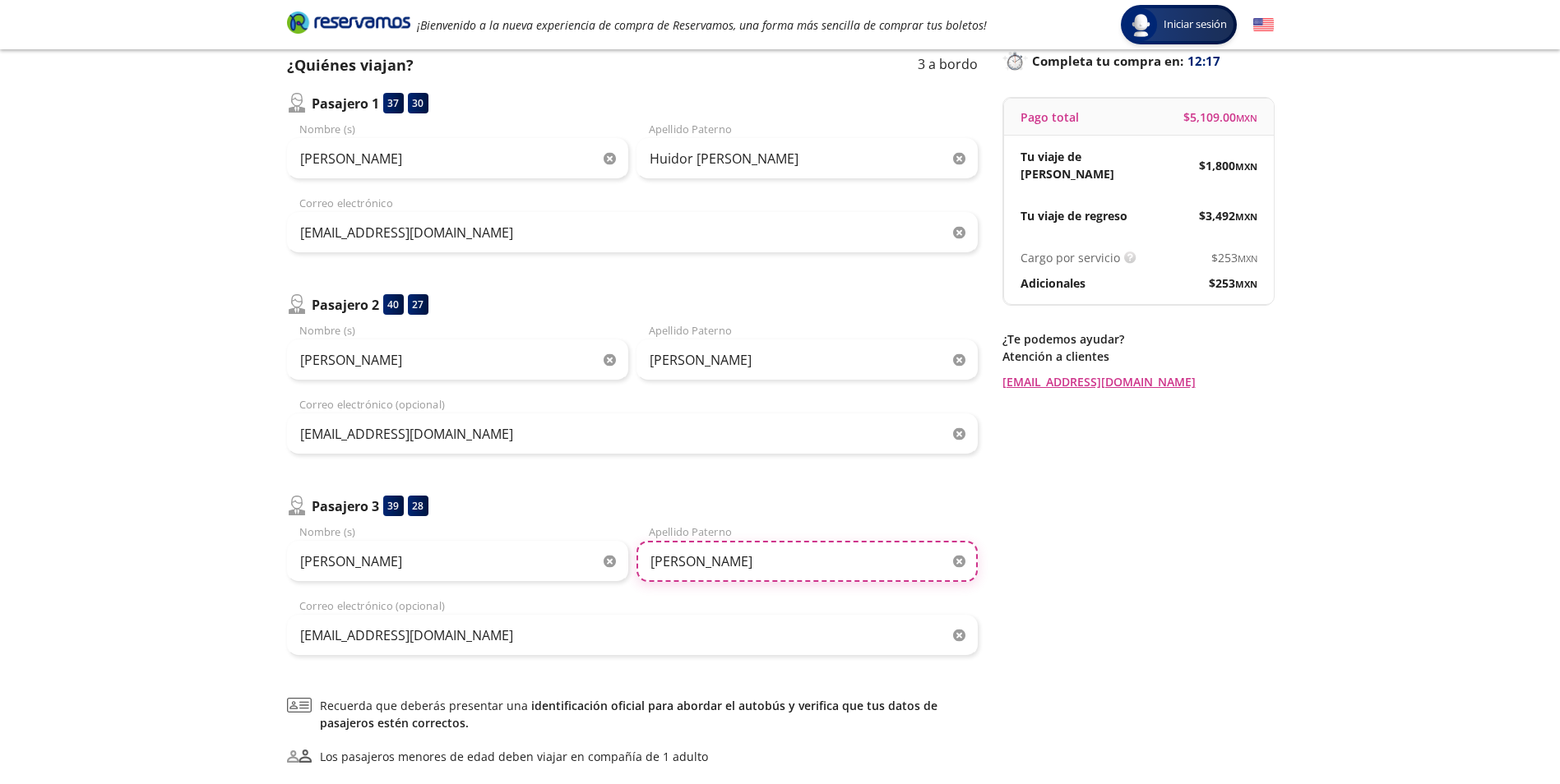
scroll to position [340, 0]
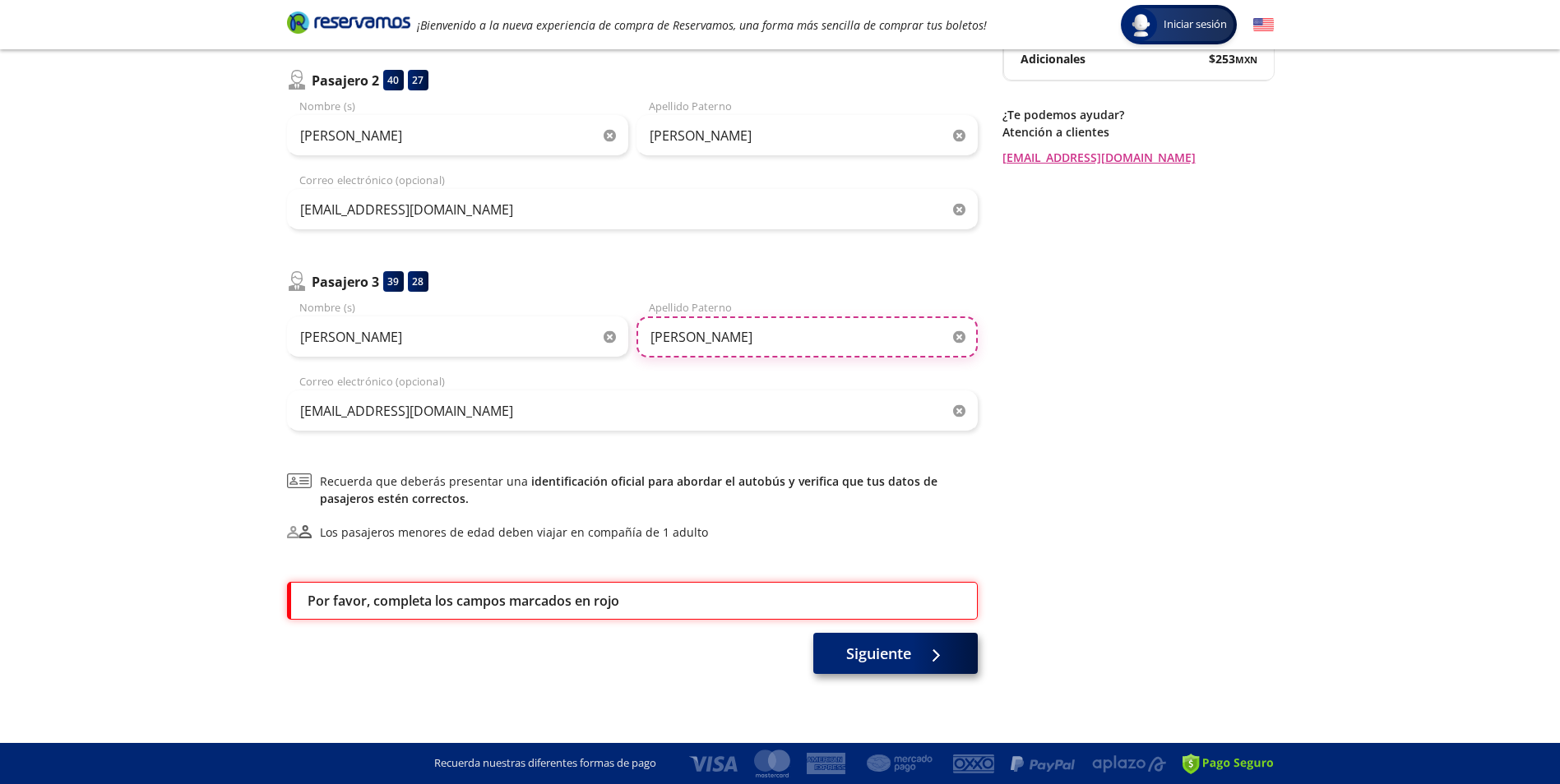
type input "[PERSON_NAME]"
click at [839, 638] on button "Siguiente" at bounding box center [896, 653] width 165 height 41
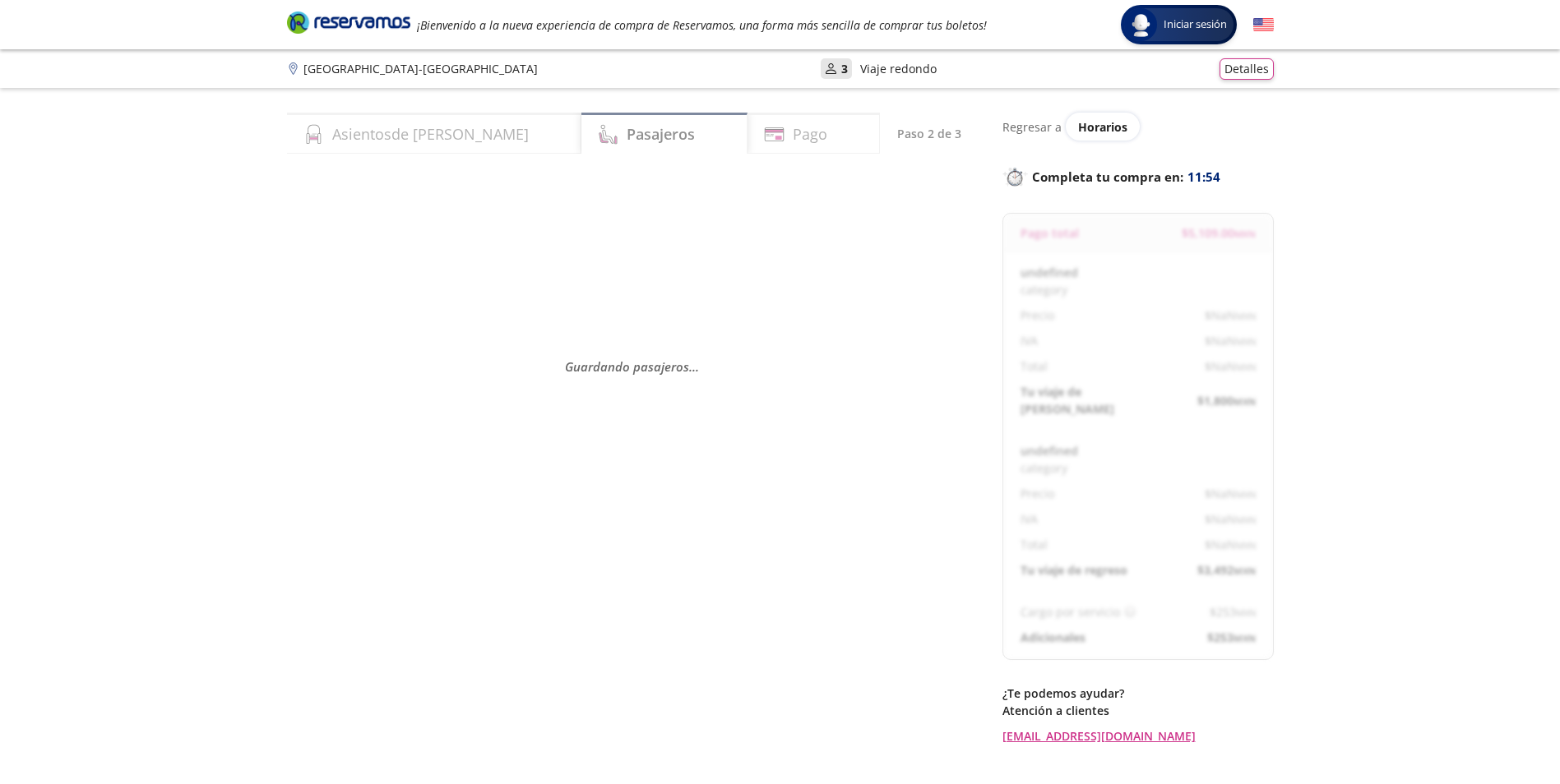
select select "MX"
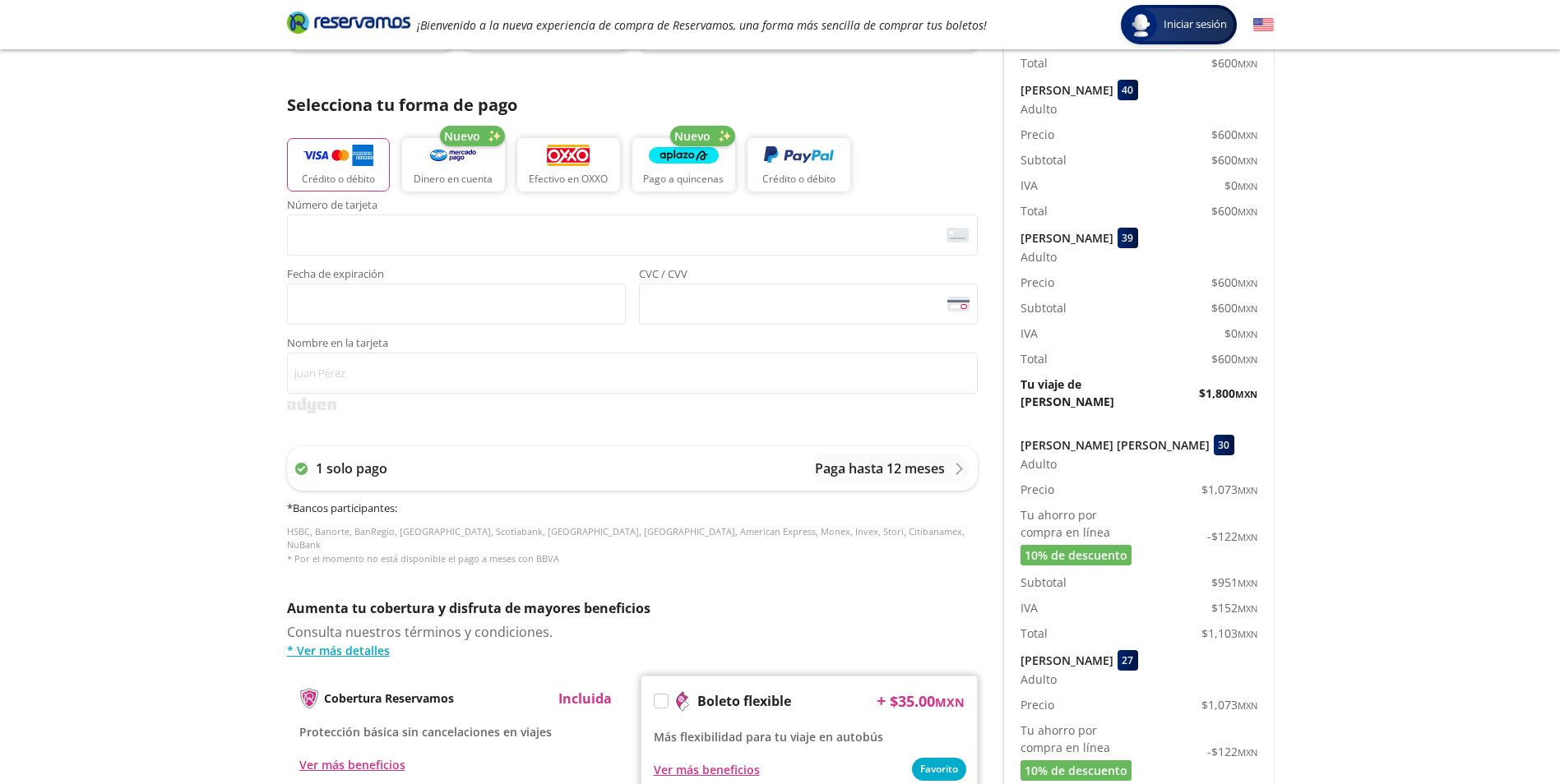
scroll to position [329, 0]
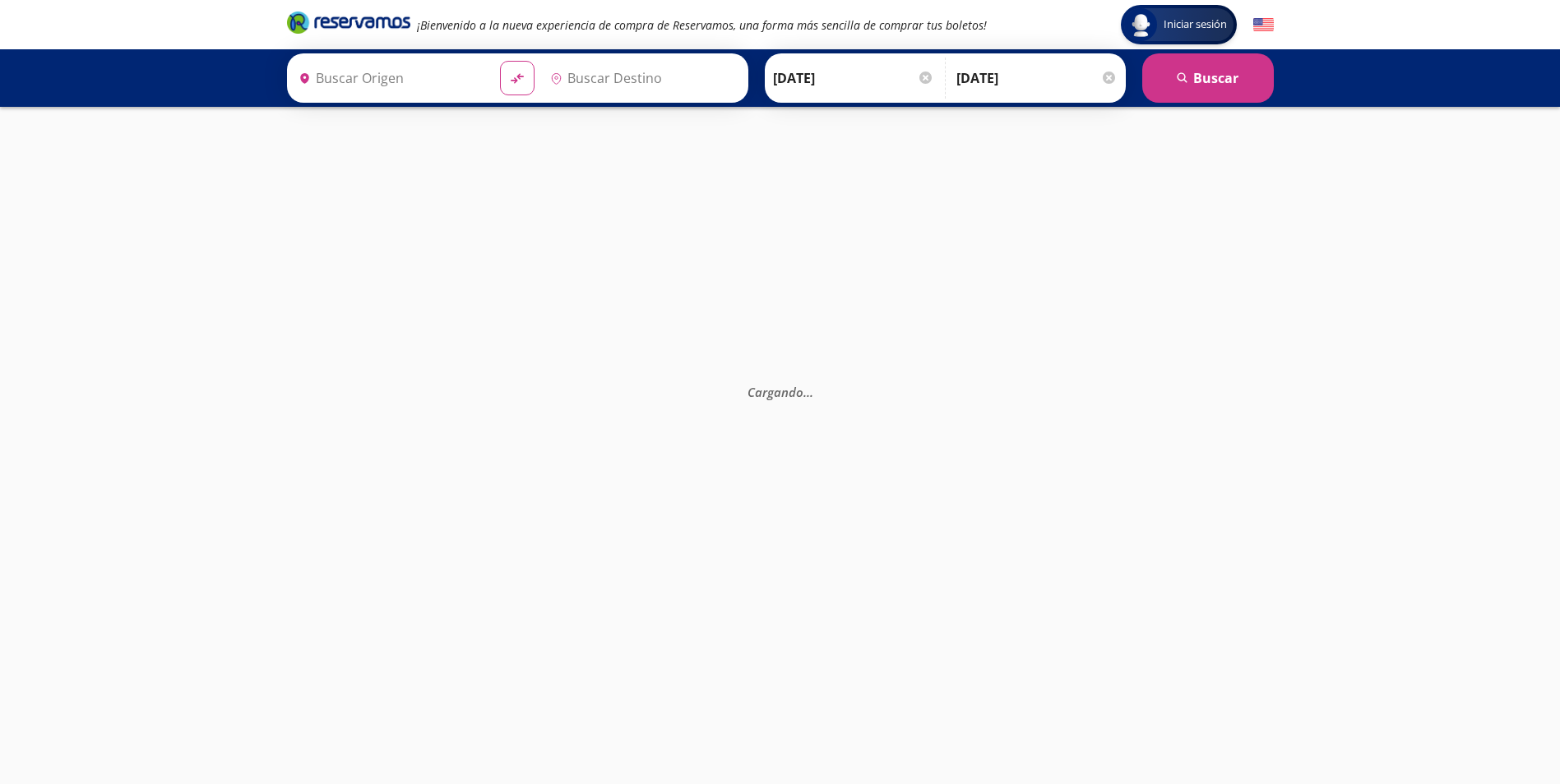
type input "[GEOGRAPHIC_DATA][PERSON_NAME], [GEOGRAPHIC_DATA]"
type input "Guadalajara Tlaquepaque Acn, [GEOGRAPHIC_DATA]"
